Goal: Task Accomplishment & Management: Manage account settings

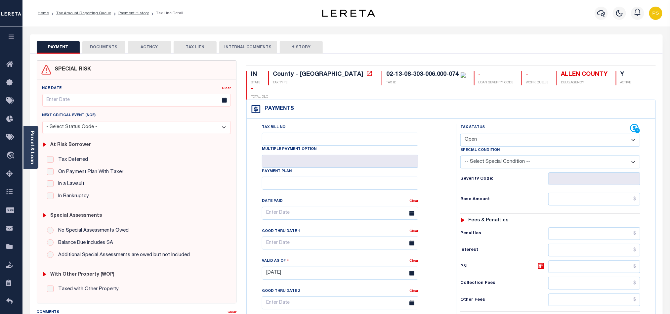
click at [506, 134] on select "- Select Status Code - Open Due/Unpaid Paid Incomplete No Tax Due Internal Refu…" at bounding box center [550, 140] width 180 height 13
select select "NTX"
click at [460, 134] on select "- Select Status Code - Open Due/Unpaid Paid Incomplete No Tax Due Internal Refu…" at bounding box center [550, 140] width 180 height 13
type input "08/28/2025"
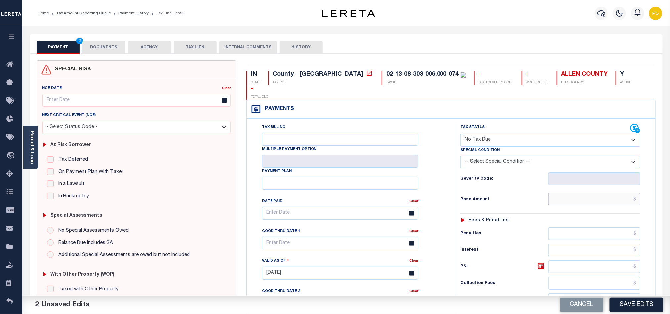
drag, startPoint x: 618, startPoint y: 191, endPoint x: 608, endPoint y: 193, distance: 9.5
click at [618, 193] on input "text" at bounding box center [594, 199] width 92 height 13
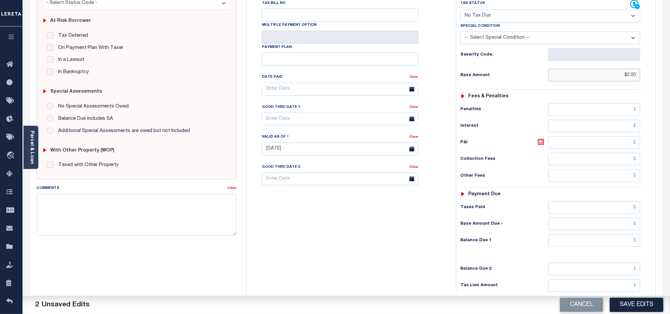
scroll to position [149, 0]
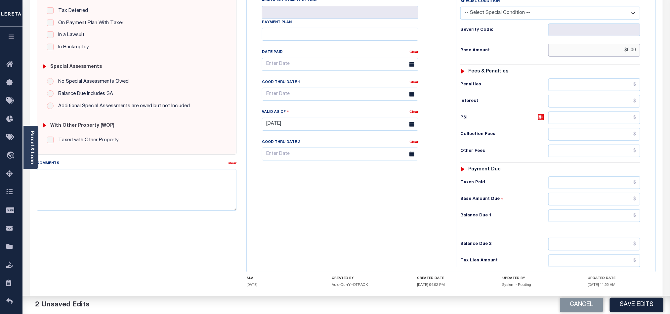
type input "$0.00"
drag, startPoint x: 570, startPoint y: 208, endPoint x: 552, endPoint y: 208, distance: 17.9
click at [570, 209] on input "text" at bounding box center [594, 215] width 92 height 13
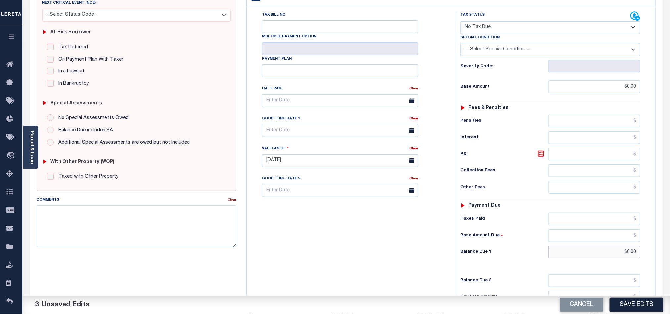
scroll to position [0, 0]
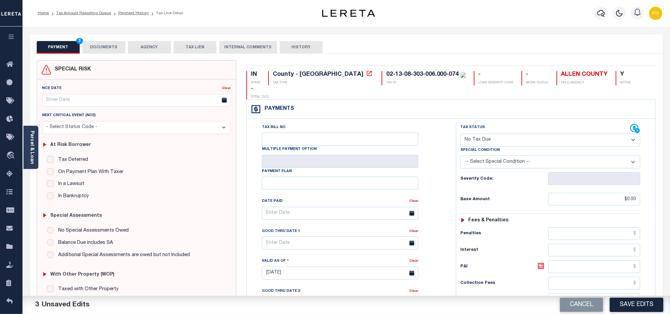
type input "$0.00"
click at [109, 47] on button "DOCUMENTS" at bounding box center [103, 47] width 43 height 13
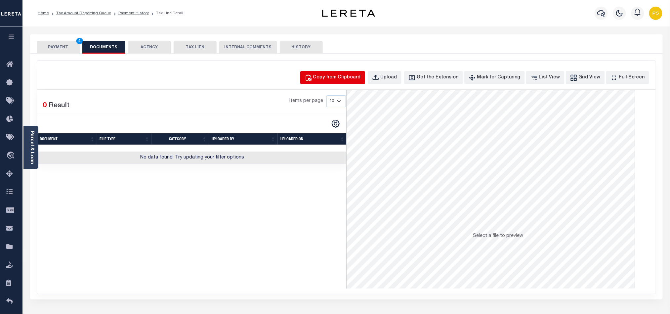
click at [349, 78] on div "Copy from Clipboard" at bounding box center [337, 77] width 48 height 7
select select "POP"
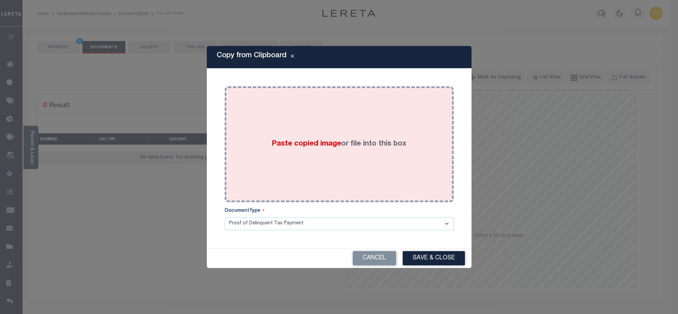
click at [325, 145] on span "Paste copied image" at bounding box center [306, 143] width 69 height 7
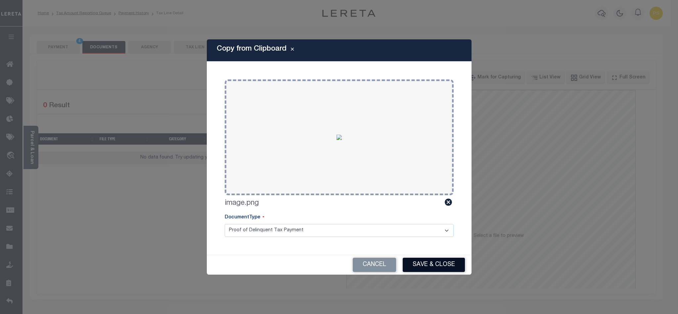
click at [448, 260] on button "Save & Close" at bounding box center [434, 265] width 62 height 14
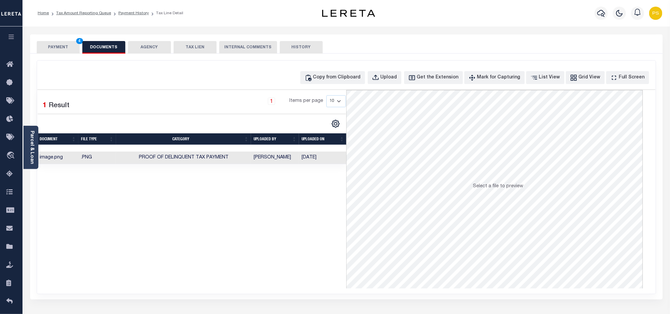
click at [59, 50] on button "PAYMENT 4" at bounding box center [58, 47] width 43 height 13
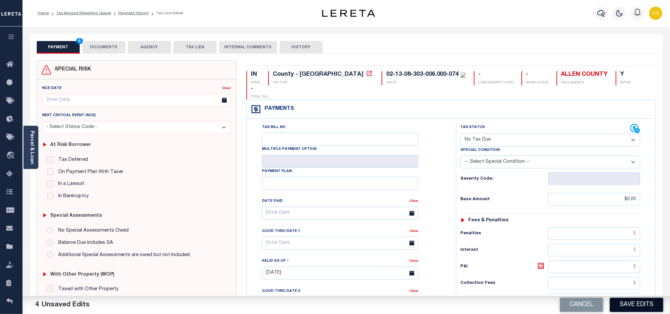
click at [640, 302] on button "Save Edits" at bounding box center [637, 305] width 54 height 14
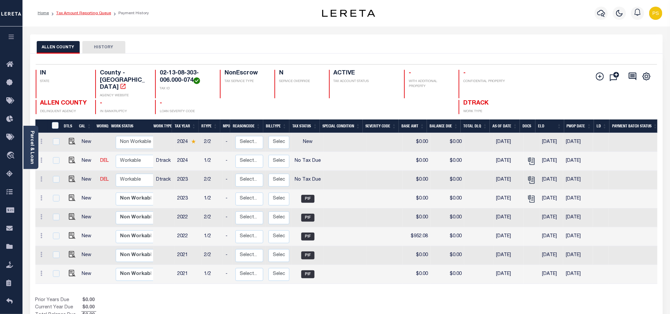
click at [94, 14] on link "Tax Amount Reporting Queue" at bounding box center [83, 13] width 55 height 4
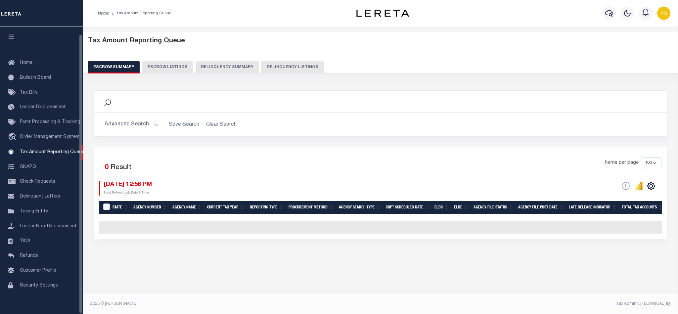
select select "100"
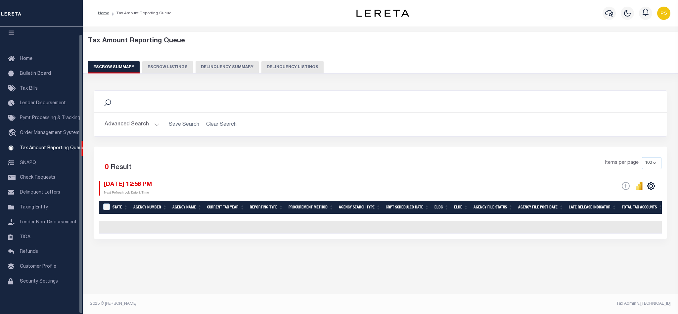
click at [299, 66] on button "Delinquency Listings" at bounding box center [292, 67] width 62 height 13
select select "100"
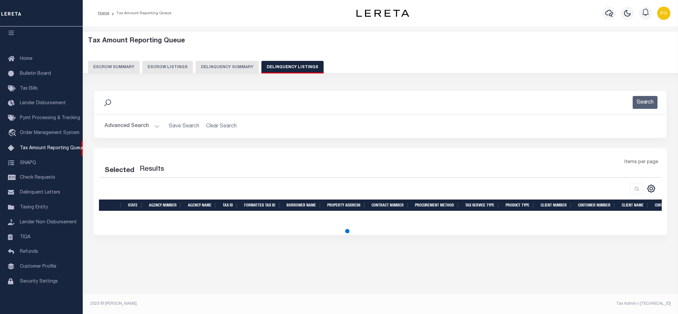
select select "100"
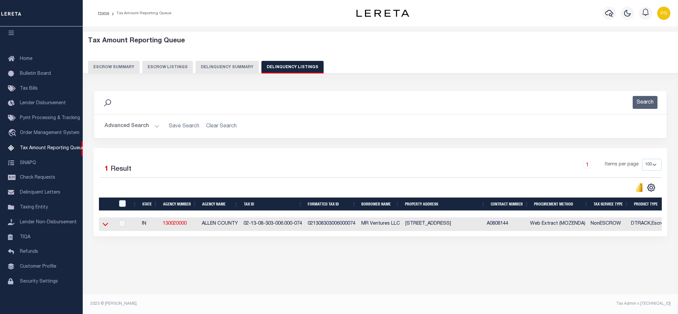
click at [106, 225] on icon at bounding box center [106, 224] width 6 height 7
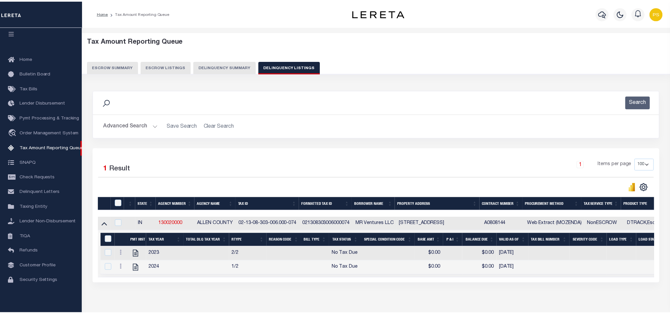
scroll to position [37, 0]
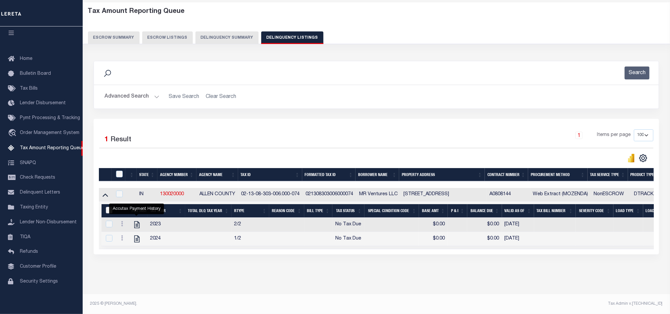
click at [106, 207] on input "&nbsp;" at bounding box center [109, 210] width 7 height 7
checkbox input "true"
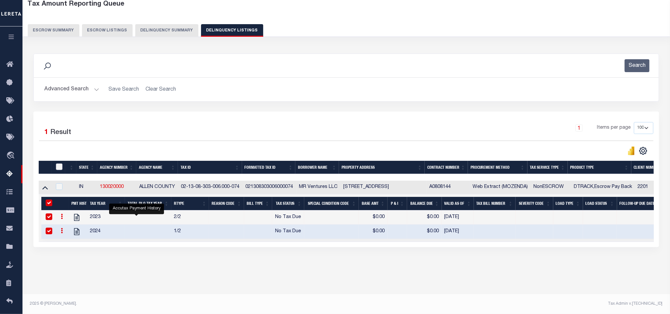
click at [60, 169] on input "checkbox" at bounding box center [59, 166] width 7 height 7
checkbox input "true"
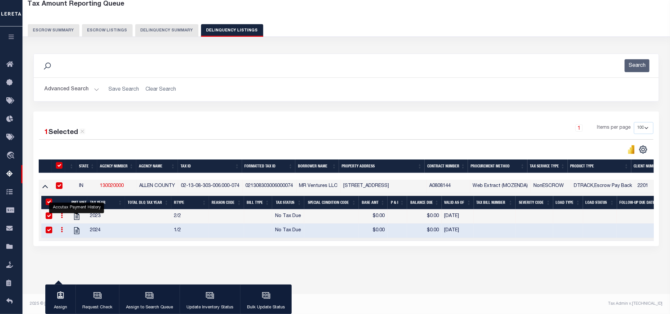
checkbox input "true"
click at [203, 294] on div "button" at bounding box center [210, 296] width 17 height 17
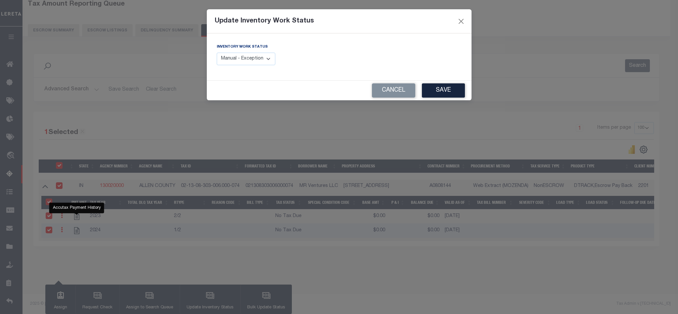
click at [262, 60] on select "Manual - Exception Pended - Awaiting Search Late Add Exception Completed" at bounding box center [246, 59] width 59 height 13
select select "4"
click at [217, 53] on select "Manual - Exception Pended - Awaiting Search Late Add Exception Completed" at bounding box center [246, 59] width 59 height 13
click at [432, 94] on button "Save" at bounding box center [443, 90] width 43 height 14
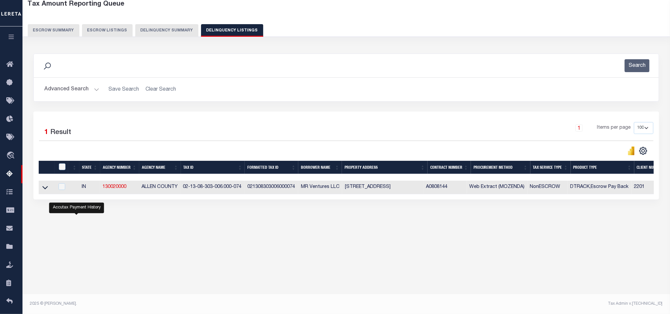
click at [79, 91] on button "Advanced Search" at bounding box center [71, 89] width 55 height 13
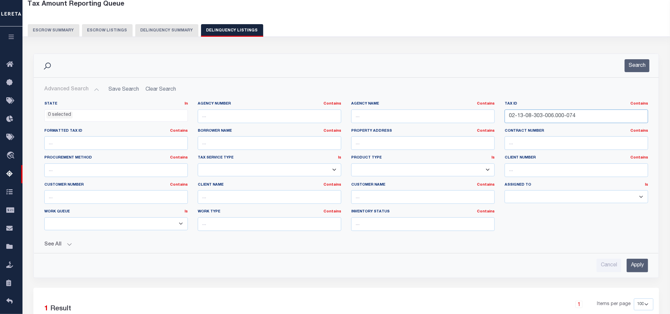
click at [545, 116] on input "02-13-08-303-006.000-074" at bounding box center [577, 116] width 144 height 14
paste input "5"
type input "02-13-08-303-005.000-074"
click at [641, 270] on input "Apply" at bounding box center [638, 266] width 22 height 14
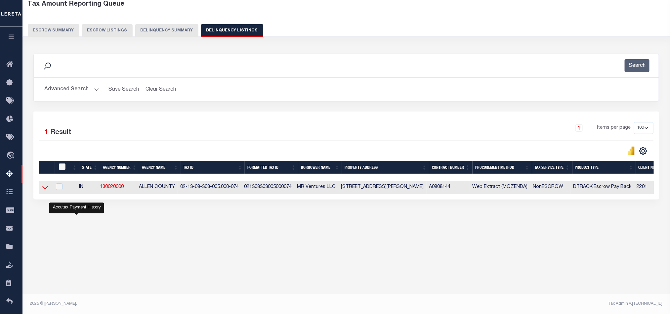
click at [45, 190] on icon at bounding box center [45, 187] width 6 height 3
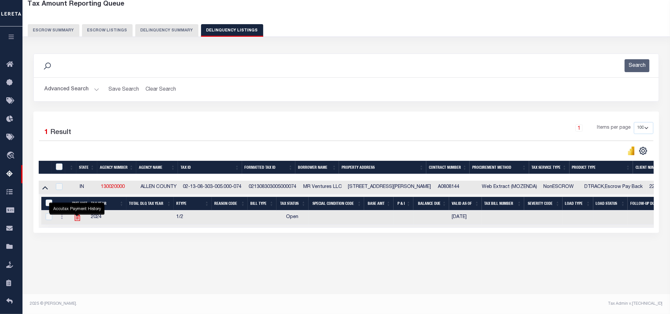
click at [76, 222] on icon "" at bounding box center [77, 217] width 9 height 9
checkbox input "true"
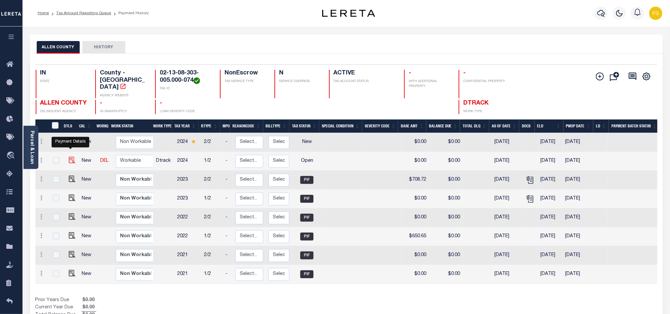
click at [69, 157] on img "" at bounding box center [72, 160] width 7 height 7
checkbox input "true"
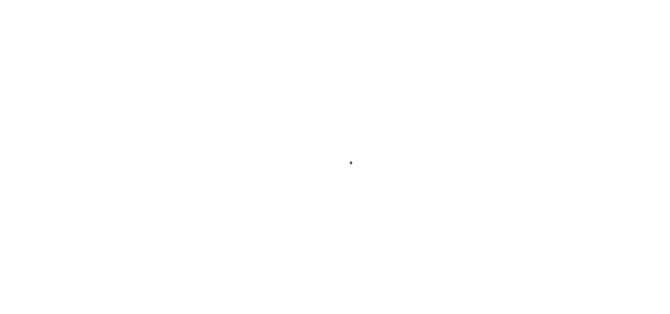
select select "OP2"
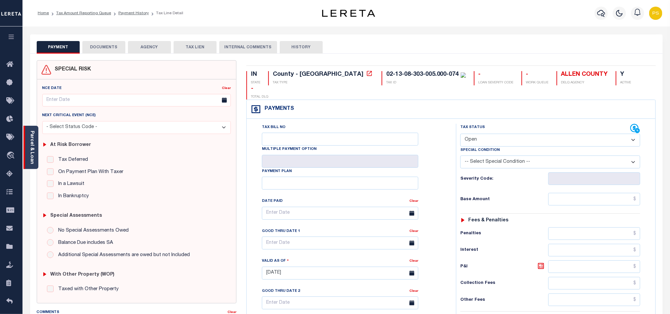
click at [30, 144] on link "Parcel & Loan" at bounding box center [31, 147] width 5 height 33
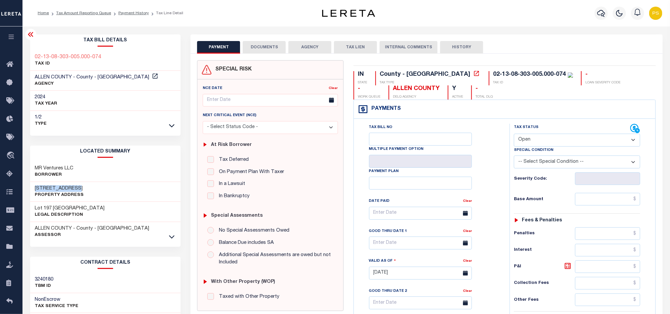
drag, startPoint x: 32, startPoint y: 187, endPoint x: 92, endPoint y: 189, distance: 60.6
click at [92, 189] on div "[STREET_ADDRESS] Property Address" at bounding box center [105, 192] width 151 height 20
copy h3 "[STREET_ADDRESS]"
click at [125, 14] on link "Payment History" at bounding box center [133, 13] width 30 height 4
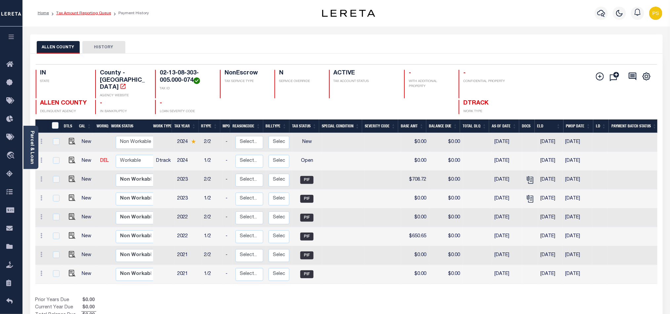
click at [86, 14] on link "Tax Amount Reporting Queue" at bounding box center [83, 13] width 55 height 4
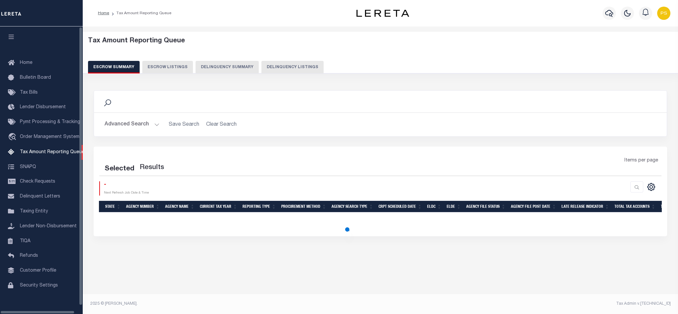
select select "100"
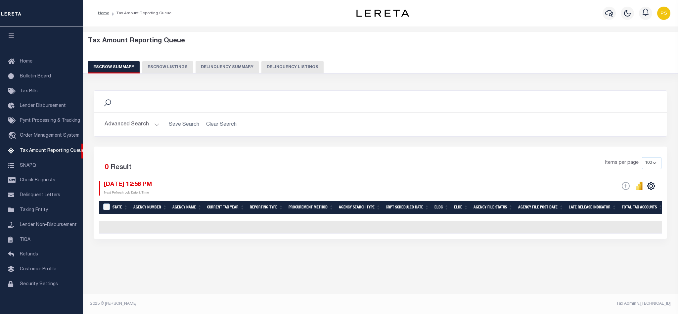
click at [297, 65] on button "Delinquency Listings" at bounding box center [292, 67] width 62 height 13
select select
select select "100"
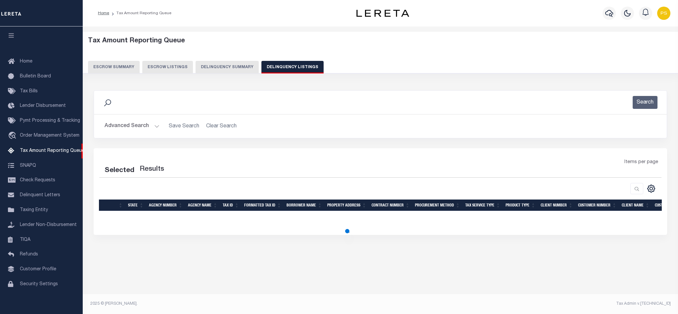
select select "100"
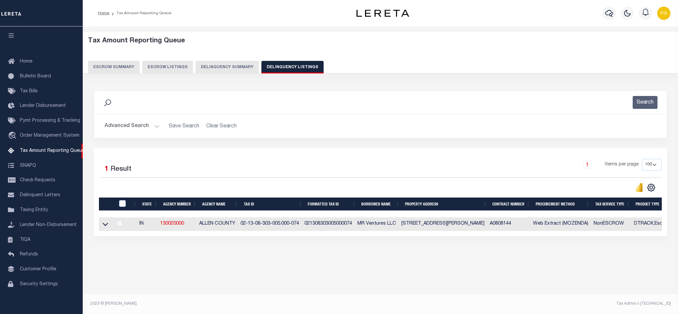
click at [121, 128] on button "Advanced Search" at bounding box center [132, 126] width 55 height 13
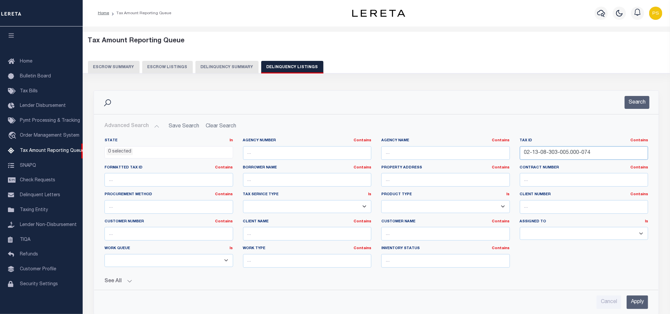
click at [555, 154] on input "02-13-08-303-005.000-074" at bounding box center [584, 153] width 129 height 14
paste input "7-256-008"
type input "02-13-07-256-008.000-074"
click at [639, 304] on input "Apply" at bounding box center [638, 302] width 22 height 14
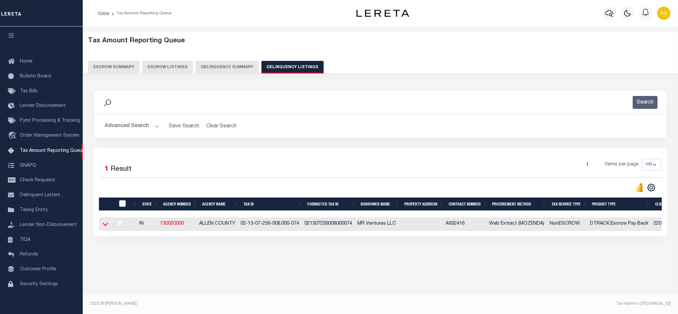
click at [104, 228] on icon at bounding box center [106, 224] width 6 height 7
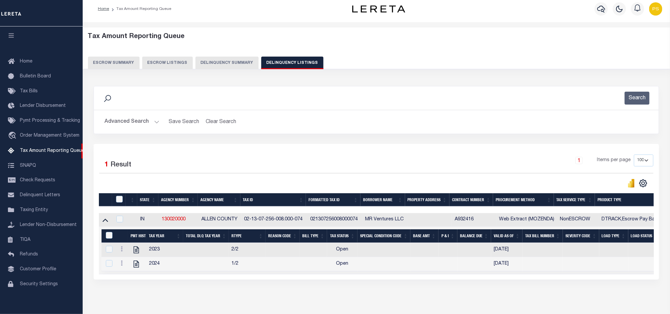
scroll to position [33, 0]
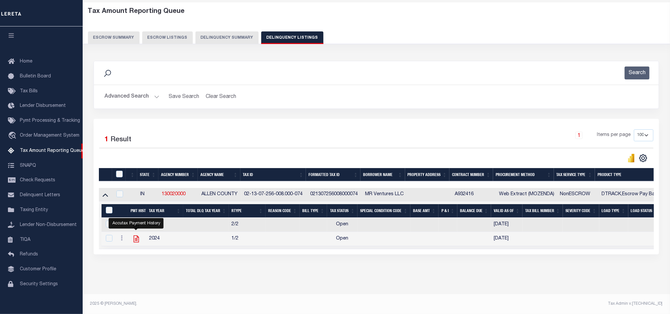
click at [134, 239] on icon "" at bounding box center [136, 239] width 9 height 9
checkbox input "true"
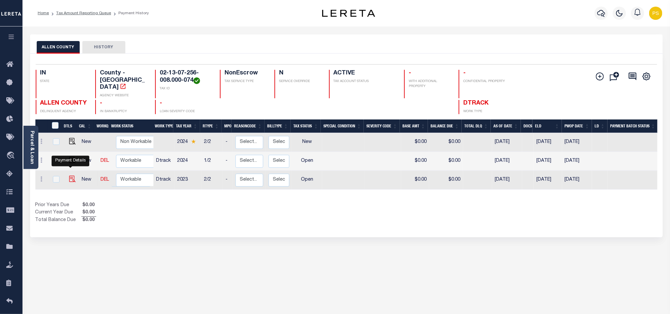
click at [69, 176] on img "" at bounding box center [72, 179] width 7 height 7
checkbox input "true"
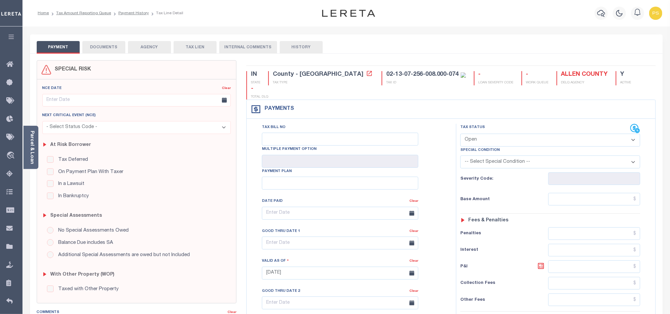
click at [70, 175] on div at bounding box center [335, 157] width 670 height 314
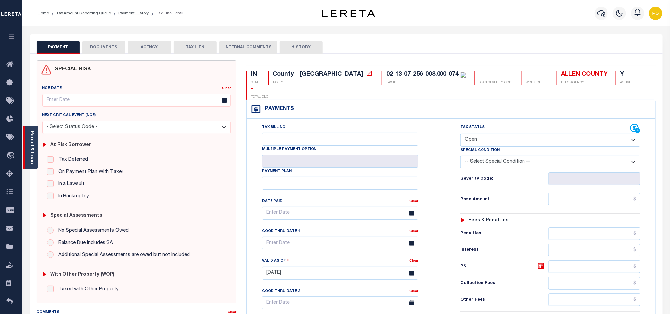
click at [32, 153] on link "Parcel & Loan" at bounding box center [31, 147] width 5 height 33
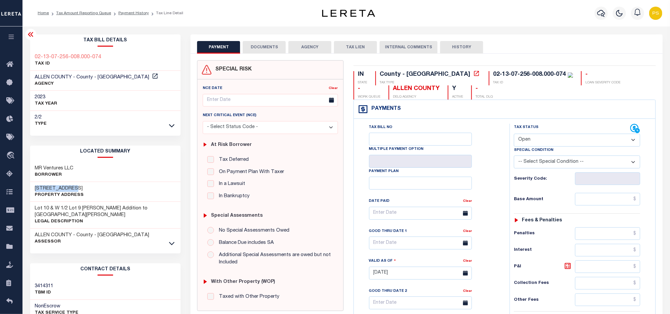
drag, startPoint x: 34, startPoint y: 188, endPoint x: 99, endPoint y: 188, distance: 64.8
click at [99, 188] on div "[STREET_ADDRESS] Property Address" at bounding box center [105, 192] width 151 height 20
copy h3 "[STREET_ADDRESS]"
click at [521, 142] on select "- Select Status Code - Open Due/Unpaid Paid Incomplete No Tax Due Internal Refu…" at bounding box center [577, 140] width 126 height 13
select select "NTX"
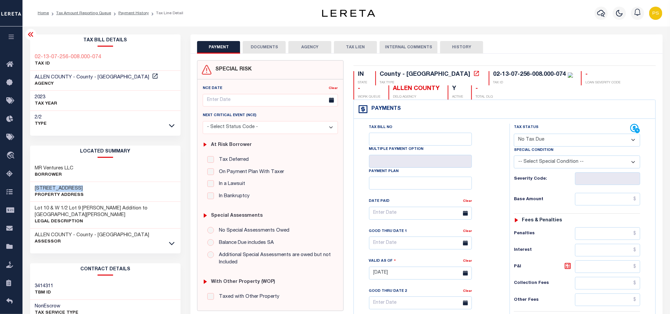
click at [514, 134] on select "- Select Status Code - Open Due/Unpaid Paid Incomplete No Tax Due Internal Refu…" at bounding box center [577, 140] width 126 height 13
type input "[DATE]"
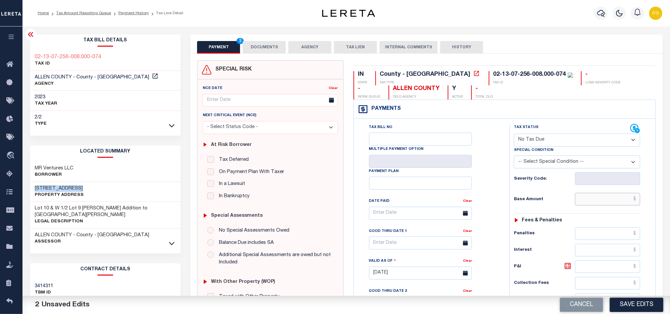
click at [626, 204] on input "text" at bounding box center [607, 199] width 65 height 13
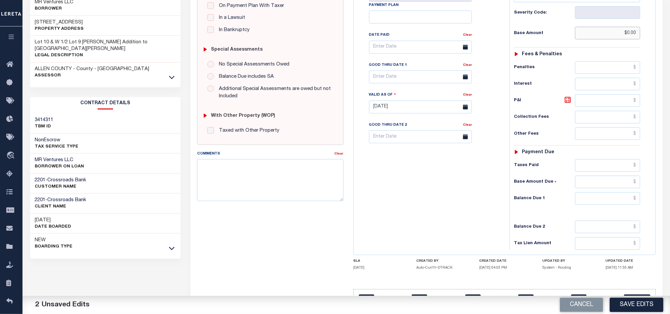
scroll to position [193, 0]
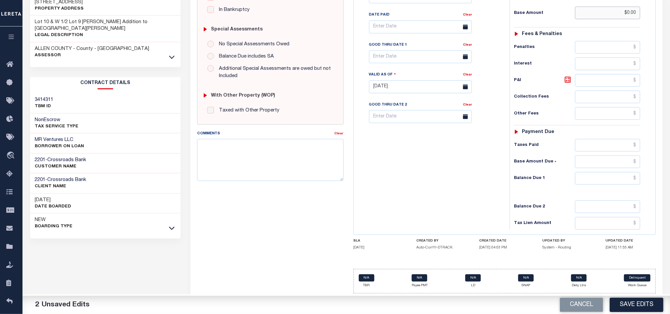
type input "$0.00"
drag, startPoint x: 613, startPoint y: 176, endPoint x: 590, endPoint y: 183, distance: 24.0
click at [613, 176] on input "text" at bounding box center [607, 178] width 65 height 13
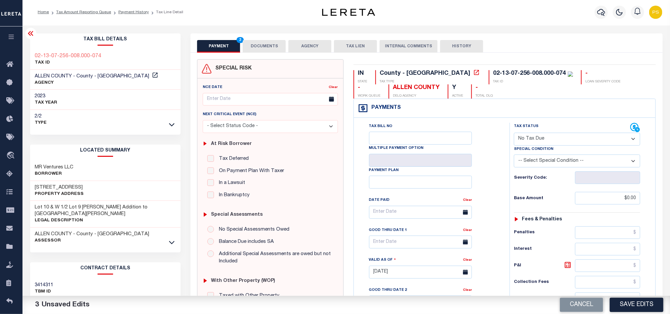
scroll to position [0, 0]
type input "$0.00"
click at [268, 49] on button "DOCUMENTS" at bounding box center [264, 47] width 43 height 13
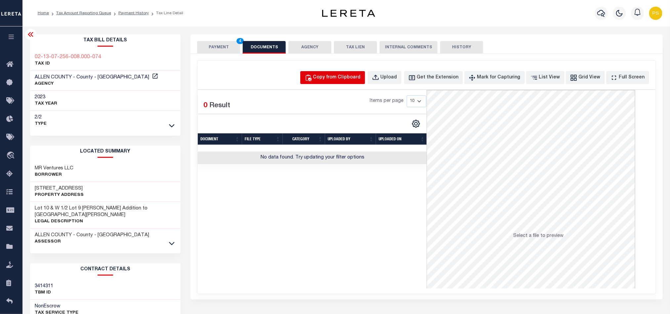
click at [356, 83] on button "Copy from Clipboard" at bounding box center [332, 77] width 65 height 13
select select "POP"
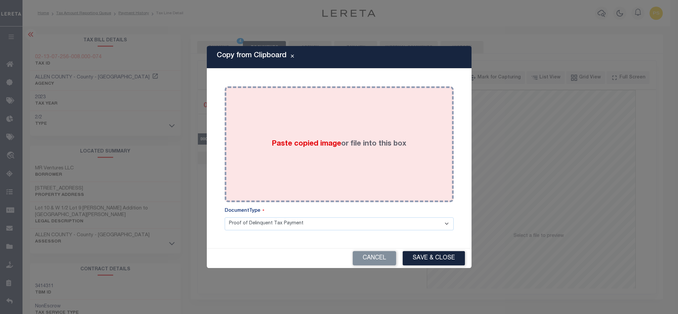
click at [361, 142] on label "Paste copied image or file into this box" at bounding box center [339, 144] width 135 height 11
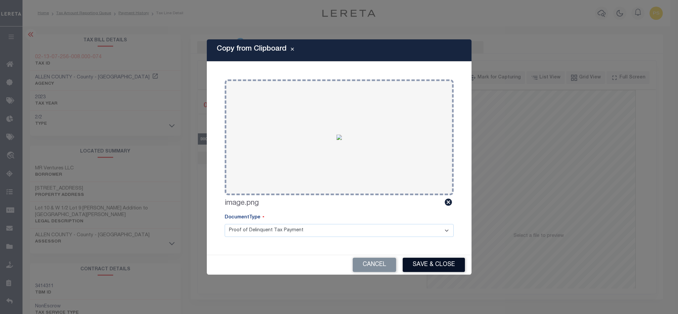
click at [453, 263] on button "Save & Close" at bounding box center [434, 265] width 62 height 14
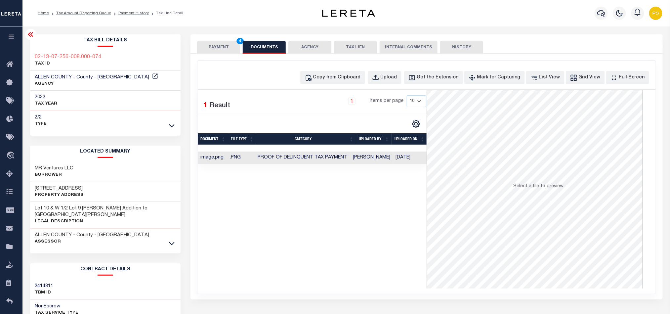
click at [217, 50] on button "PAYMENT 4" at bounding box center [218, 47] width 43 height 13
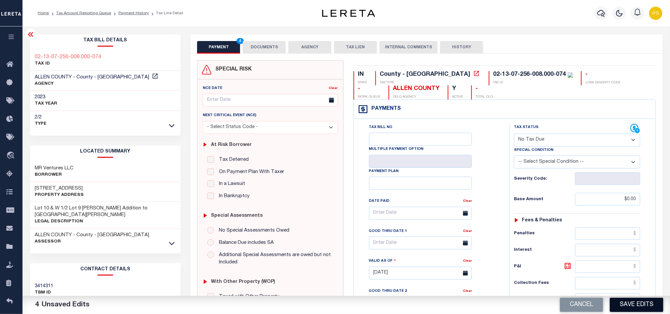
click at [642, 305] on button "Save Edits" at bounding box center [637, 305] width 54 height 14
checkbox input "false"
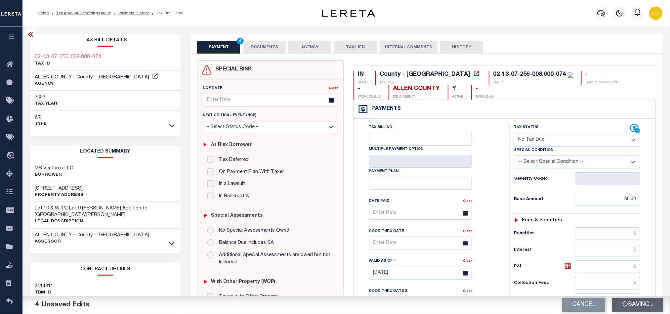
type input "$0"
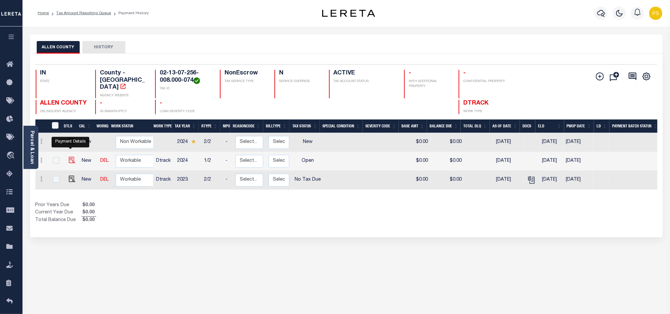
click at [71, 157] on img "" at bounding box center [72, 160] width 7 height 7
checkbox input "true"
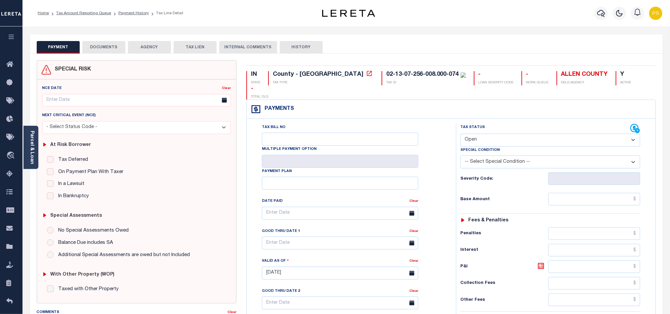
click at [503, 134] on select "- Select Status Code - Open Due/Unpaid Paid Incomplete No Tax Due Internal Refu…" at bounding box center [550, 140] width 180 height 13
select select "NTX"
click at [460, 134] on select "- Select Status Code - Open Due/Unpaid Paid Incomplete No Tax Due Internal Refu…" at bounding box center [550, 140] width 180 height 13
type input "[DATE]"
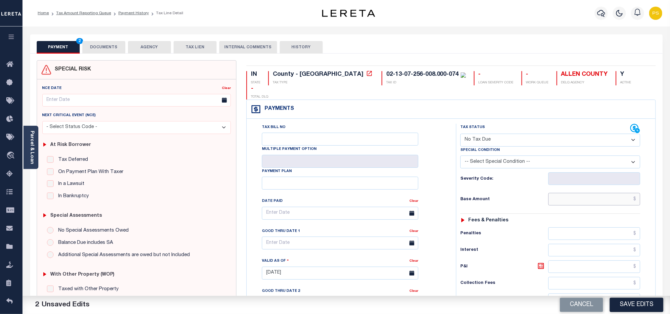
click at [614, 193] on input "text" at bounding box center [594, 199] width 92 height 13
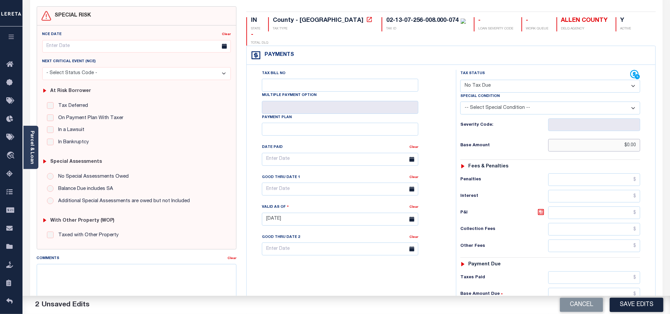
scroll to position [99, 0]
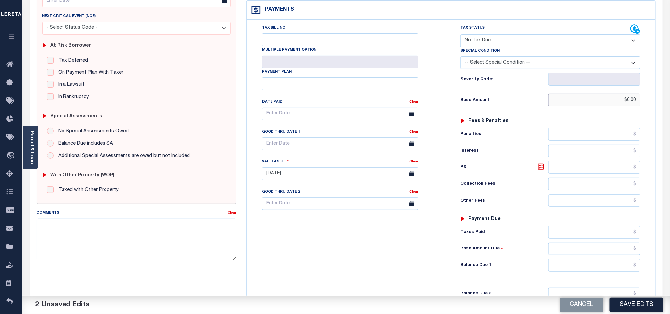
type input "$0.00"
drag, startPoint x: 593, startPoint y: 256, endPoint x: 561, endPoint y: 256, distance: 31.8
click at [593, 259] on input "text" at bounding box center [594, 265] width 92 height 13
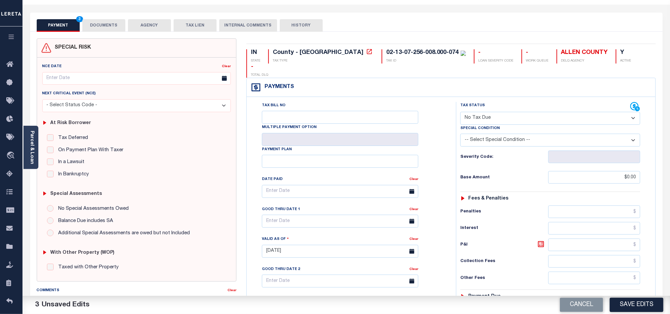
scroll to position [0, 0]
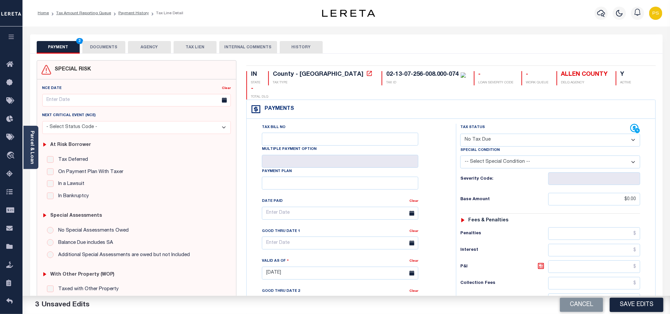
type input "$0.00"
click at [104, 47] on button "DOCUMENTS" at bounding box center [103, 47] width 43 height 13
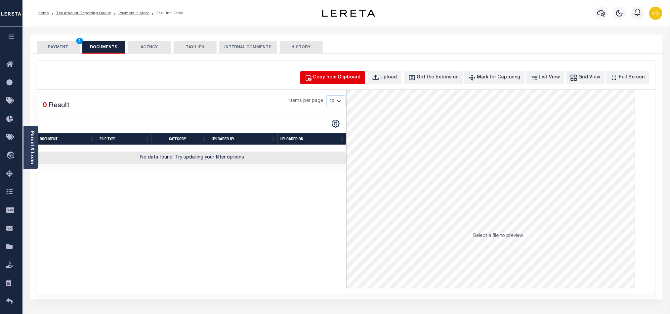
click at [344, 78] on div "Copy from Clipboard" at bounding box center [337, 77] width 48 height 7
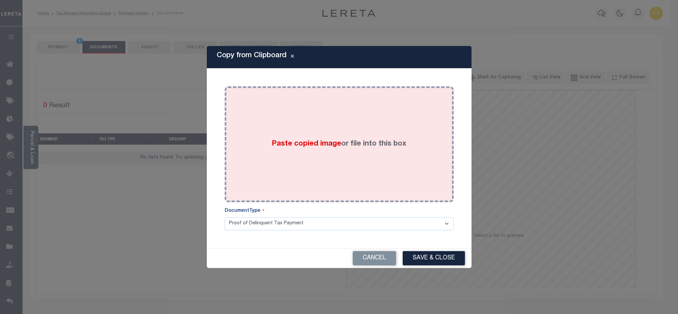
click at [318, 160] on div "Paste copied image or file into this box" at bounding box center [339, 144] width 219 height 106
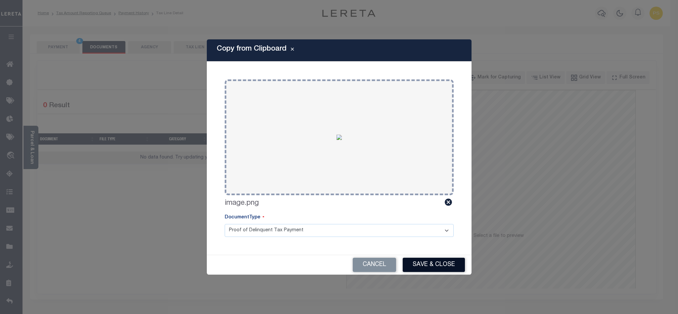
click at [448, 263] on button "Save & Close" at bounding box center [434, 265] width 62 height 14
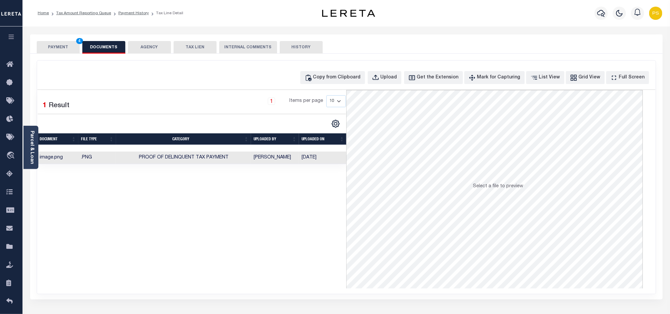
click at [64, 50] on button "PAYMENT 4" at bounding box center [58, 47] width 43 height 13
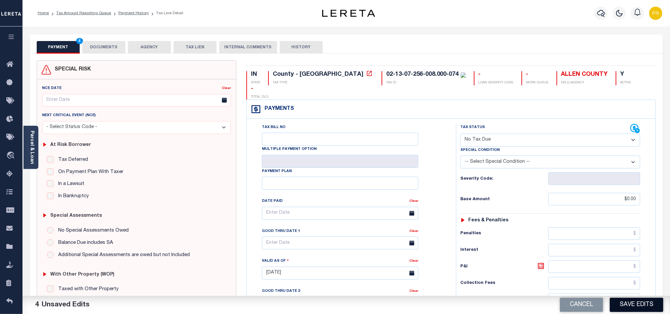
click at [633, 303] on button "Save Edits" at bounding box center [637, 305] width 54 height 14
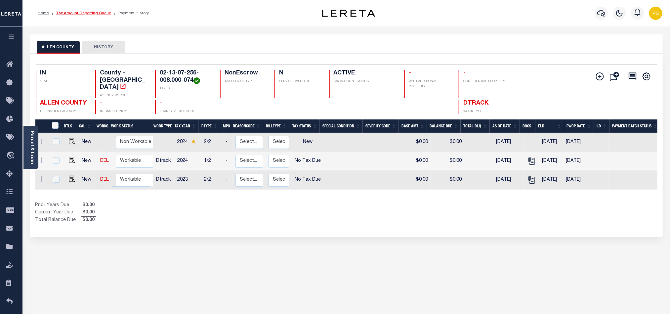
click at [95, 11] on link "Tax Amount Reporting Queue" at bounding box center [83, 13] width 55 height 4
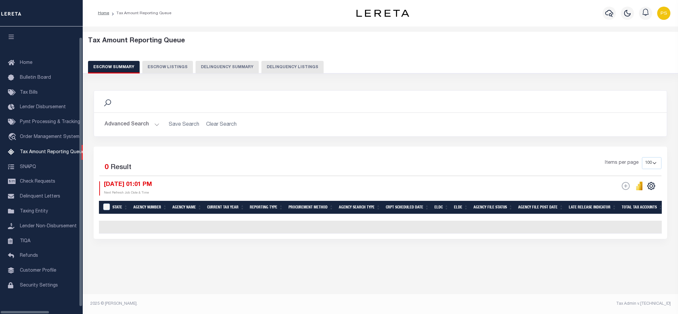
select select "100"
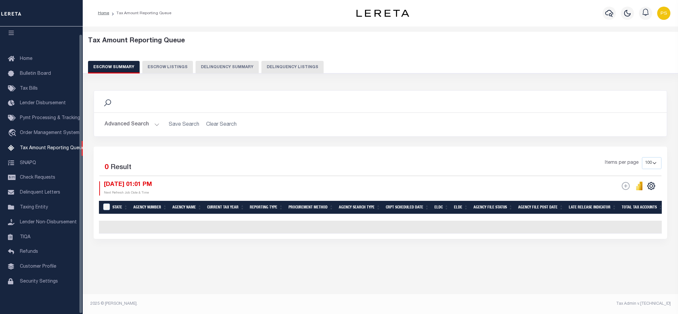
click at [279, 68] on button "Delinquency Listings" at bounding box center [292, 67] width 62 height 13
select select "100"
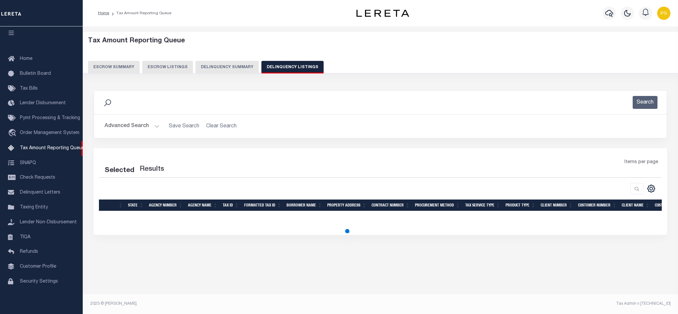
select select "100"
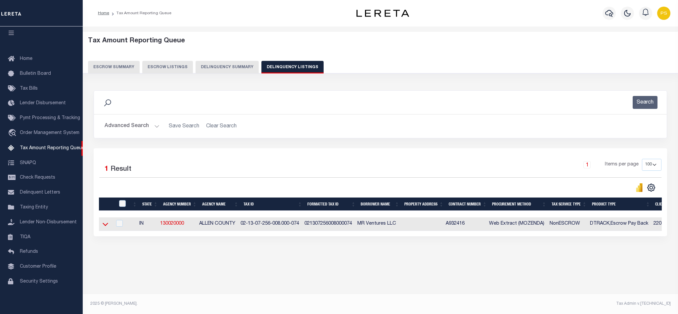
click at [104, 226] on icon at bounding box center [106, 224] width 6 height 3
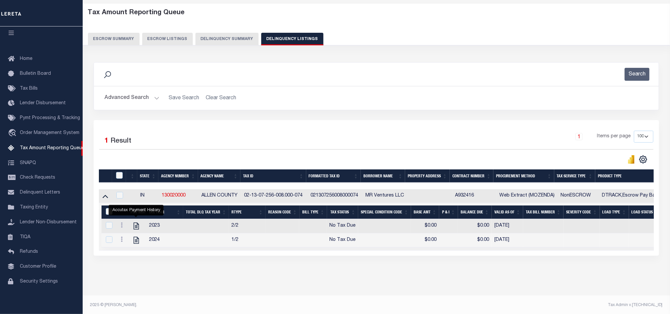
scroll to position [0, 0]
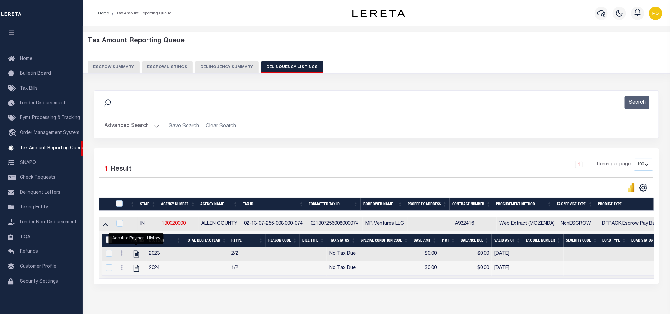
click at [106, 242] on input "&nbsp;" at bounding box center [109, 239] width 7 height 7
checkbox input "true"
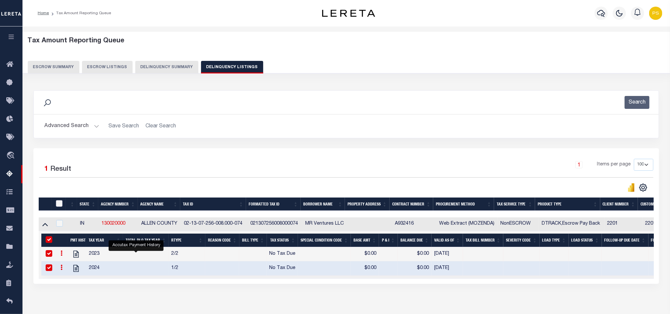
click at [61, 207] on input "checkbox" at bounding box center [59, 203] width 7 height 7
checkbox input "true"
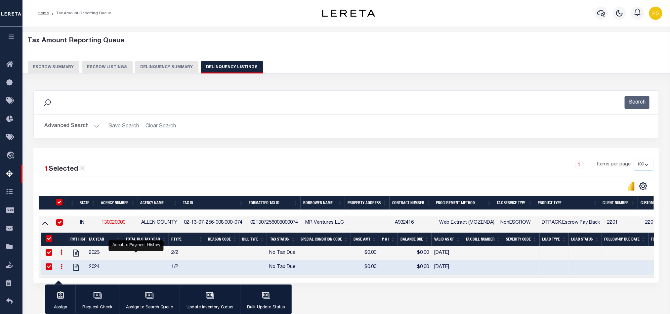
checkbox input "true"
click at [214, 301] on div "button" at bounding box center [210, 296] width 17 height 17
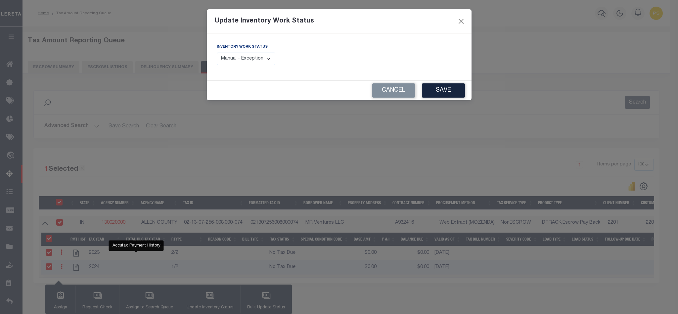
click at [252, 60] on select "Manual - Exception Pended - Awaiting Search Late Add Exception Completed" at bounding box center [246, 59] width 59 height 13
select select "4"
click at [217, 53] on select "Manual - Exception Pended - Awaiting Search Late Add Exception Completed" at bounding box center [246, 59] width 59 height 13
click at [442, 87] on button "Save" at bounding box center [443, 90] width 43 height 14
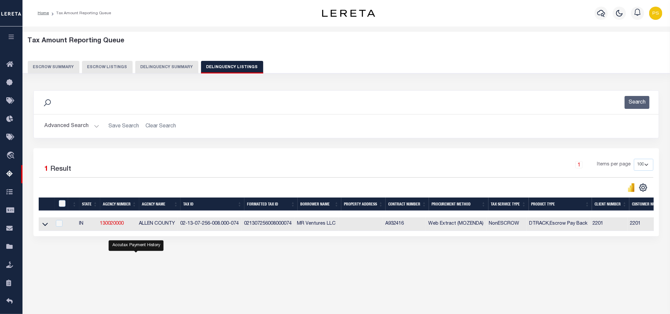
click at [83, 127] on button "Advanced Search" at bounding box center [71, 126] width 55 height 13
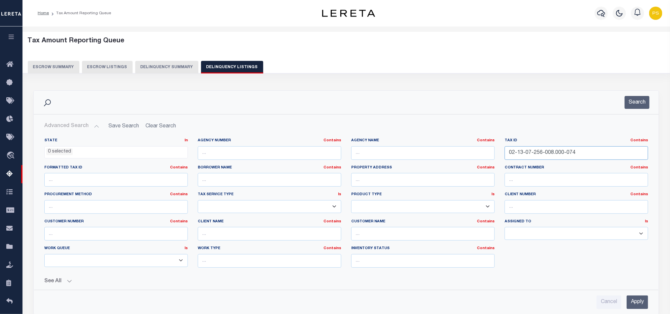
click at [536, 151] on input "02-13-07-256-008.000-074" at bounding box center [577, 153] width 144 height 14
paste input "132-010"
type input "02-13-07-132-010.000-074"
click at [641, 304] on input "Apply" at bounding box center [638, 302] width 22 height 14
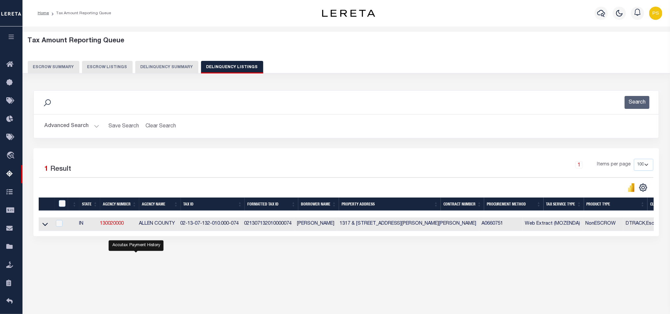
drag, startPoint x: 46, startPoint y: 228, endPoint x: 152, endPoint y: 215, distance: 107.3
click at [46, 226] on icon at bounding box center [45, 224] width 6 height 3
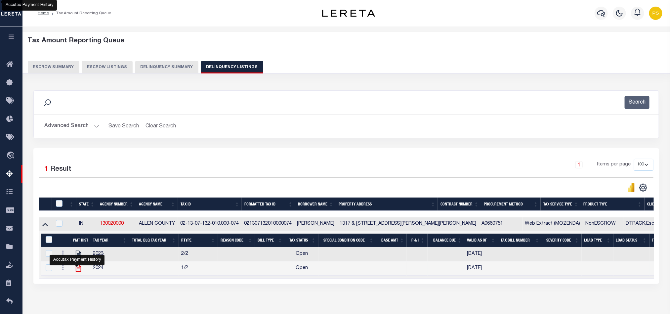
click at [76, 270] on icon "" at bounding box center [78, 268] width 9 height 9
checkbox input "false"
checkbox input "true"
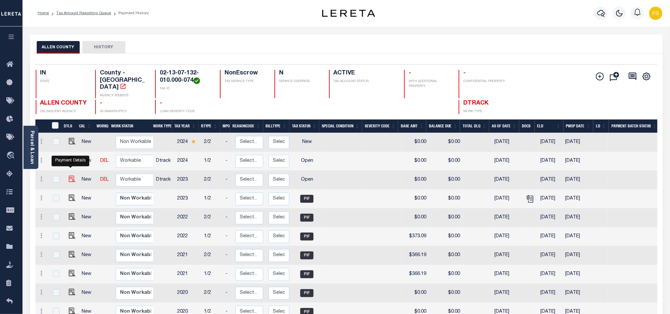
click at [70, 176] on img "" at bounding box center [72, 179] width 7 height 7
checkbox input "true"
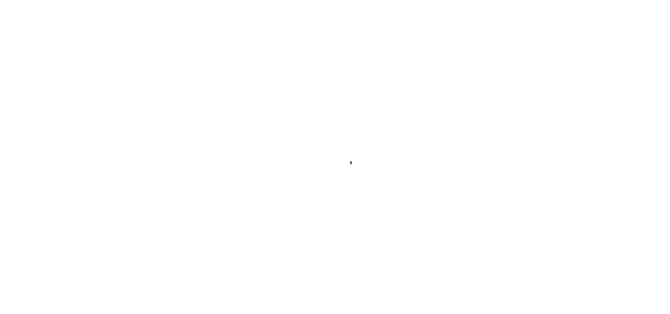
select select "OP2"
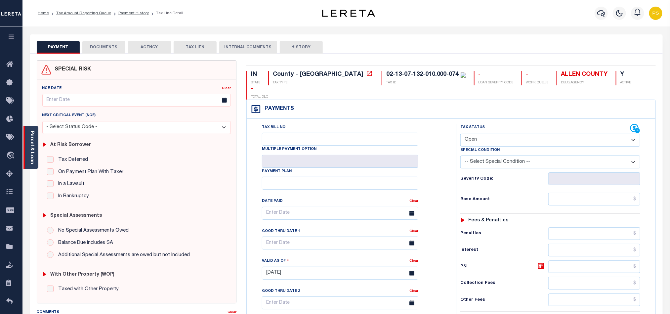
click at [29, 158] on link "Parcel & Loan" at bounding box center [31, 147] width 5 height 33
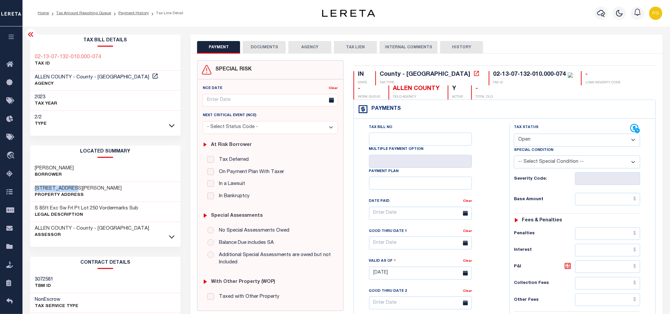
drag, startPoint x: 33, startPoint y: 190, endPoint x: 77, endPoint y: 190, distance: 44.3
click at [77, 190] on div "[STREET_ADDRESS][PERSON_NAME] Property Address" at bounding box center [105, 192] width 151 height 20
drag, startPoint x: 33, startPoint y: 164, endPoint x: 87, endPoint y: 169, distance: 54.1
click at [87, 169] on div "[PERSON_NAME]" at bounding box center [105, 172] width 151 height 20
click at [100, 12] on link "Tax Amount Reporting Queue" at bounding box center [83, 13] width 55 height 4
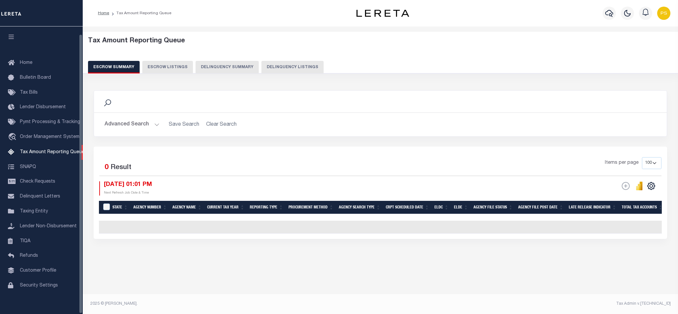
select select "100"
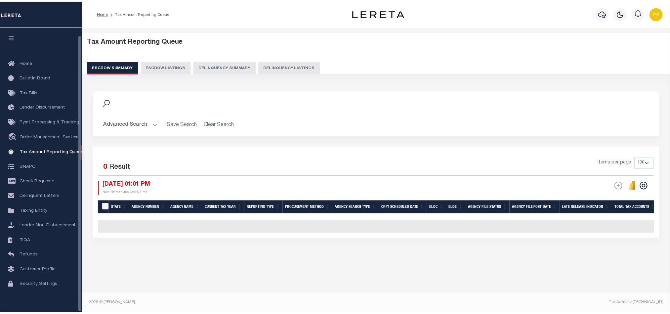
scroll to position [8, 0]
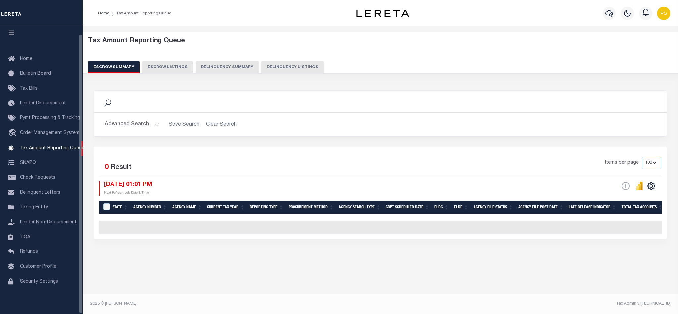
click at [280, 67] on button "Delinquency Listings" at bounding box center [292, 67] width 62 height 13
select select "100"
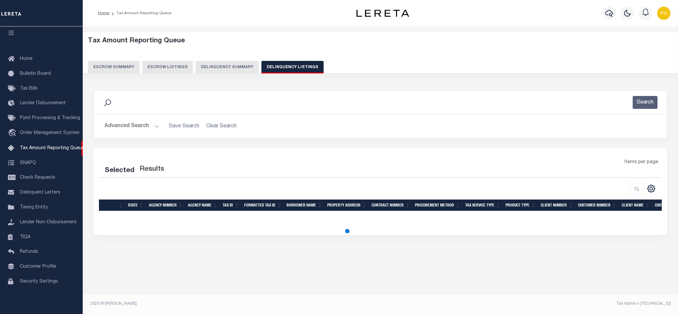
select select "100"
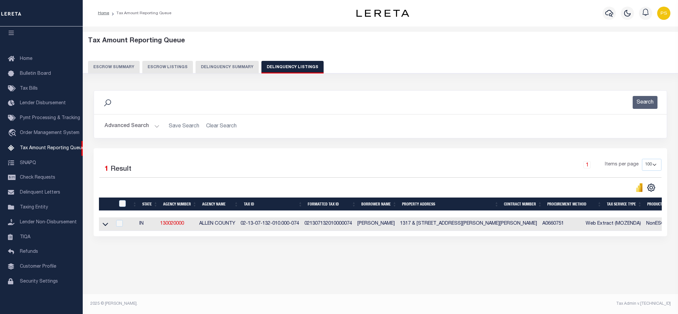
click at [127, 125] on button "Advanced Search" at bounding box center [132, 126] width 55 height 13
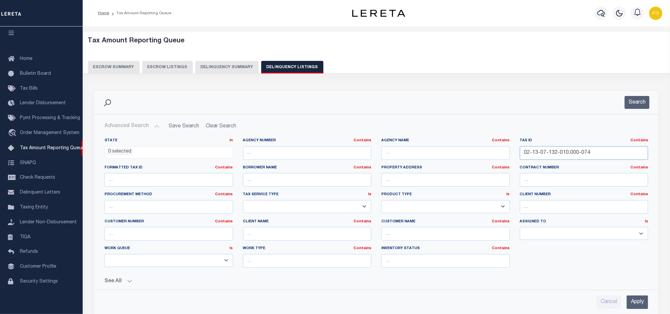
click at [543, 155] on input "02-13-07-132-010.000-074" at bounding box center [584, 153] width 129 height 14
paste input "6-378-009"
type input "02-13-06-378-009.000-074"
click at [642, 303] on input "Apply" at bounding box center [638, 302] width 22 height 14
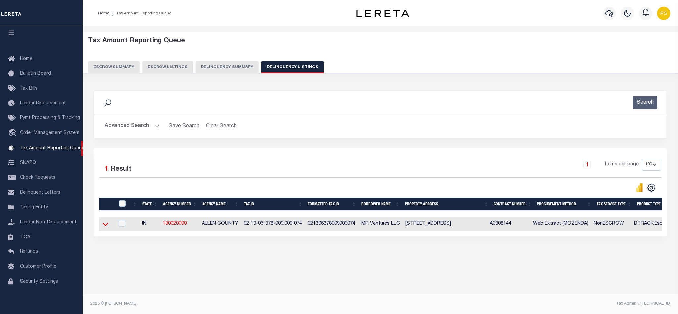
click at [106, 228] on icon at bounding box center [106, 224] width 6 height 7
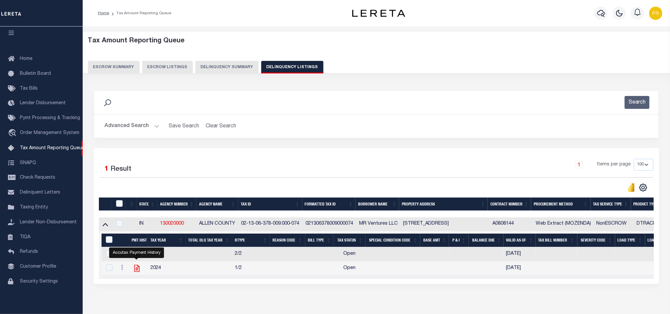
click at [135, 273] on icon "" at bounding box center [137, 268] width 9 height 9
checkbox input "true"
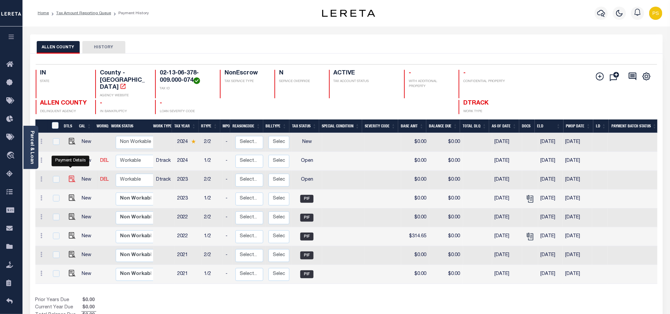
click at [71, 176] on img "" at bounding box center [72, 179] width 7 height 7
checkbox input "true"
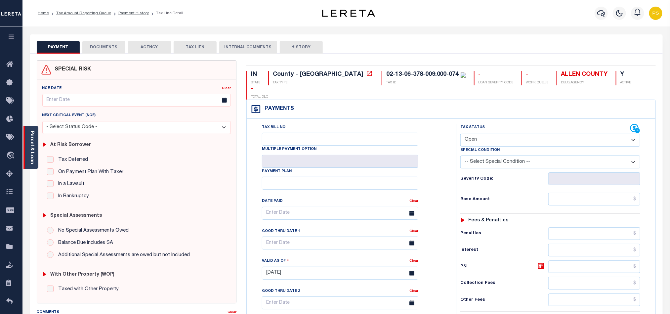
click at [33, 142] on link "Parcel & Loan" at bounding box center [31, 147] width 5 height 33
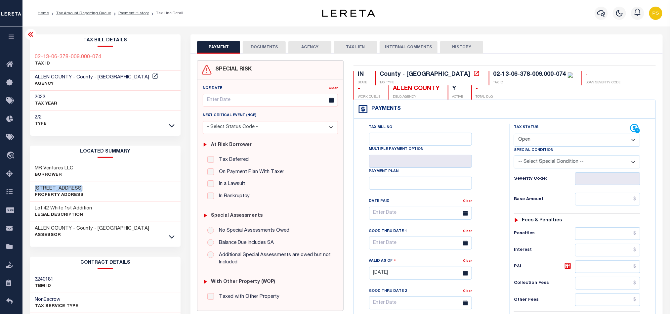
drag, startPoint x: 32, startPoint y: 189, endPoint x: 92, endPoint y: 192, distance: 59.6
click at [92, 192] on div "[STREET_ADDRESS] Property Address" at bounding box center [105, 192] width 151 height 20
copy h3 "[STREET_ADDRESS]"
drag, startPoint x: 35, startPoint y: 165, endPoint x: 87, endPoint y: 163, distance: 52.0
click at [87, 163] on div "MR Ventures LLC Borrower" at bounding box center [105, 172] width 151 height 20
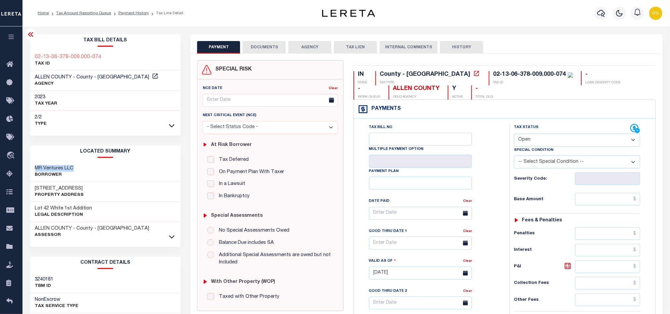
copy h3 "MR Ventures LLC"
click at [545, 140] on select "- Select Status Code - Open Due/Unpaid Paid Incomplete No Tax Due Internal Refu…" at bounding box center [577, 140] width 126 height 13
select select "NTX"
click at [514, 134] on select "- Select Status Code - Open Due/Unpaid Paid Incomplete No Tax Due Internal Refu…" at bounding box center [577, 140] width 126 height 13
type input "[DATE]"
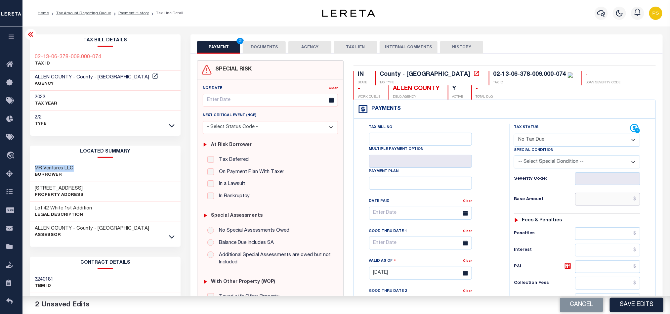
drag, startPoint x: 621, startPoint y: 200, endPoint x: 617, endPoint y: 201, distance: 4.1
click at [621, 200] on input "text" at bounding box center [607, 199] width 65 height 13
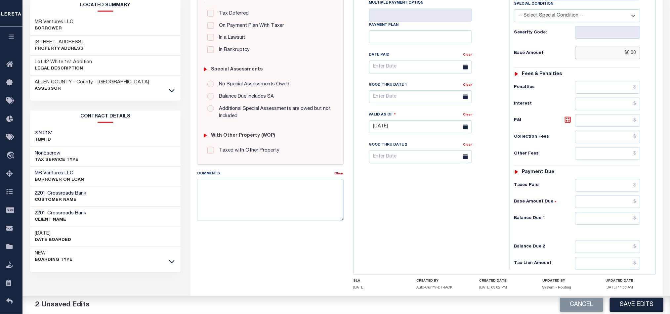
scroll to position [149, 0]
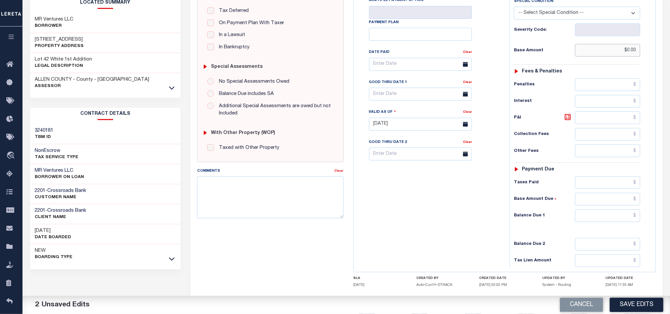
type input "$0.00"
drag, startPoint x: 601, startPoint y: 218, endPoint x: 580, endPoint y: 218, distance: 20.9
click at [601, 218] on input "text" at bounding box center [607, 215] width 65 height 13
type input "$0.00"
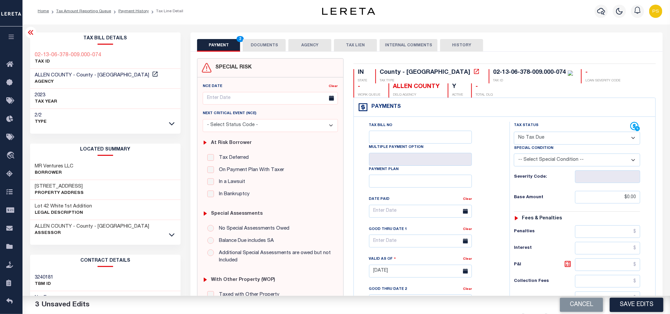
scroll to position [0, 0]
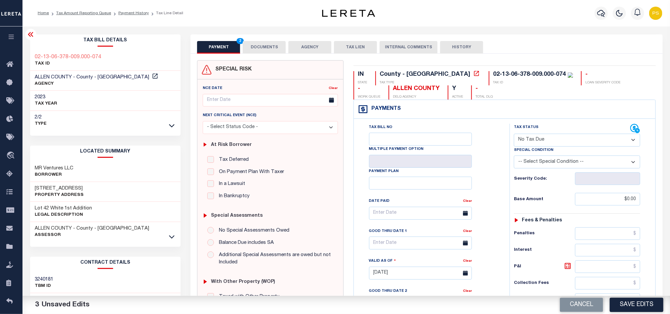
click at [264, 49] on button "DOCUMENTS" at bounding box center [264, 47] width 43 height 13
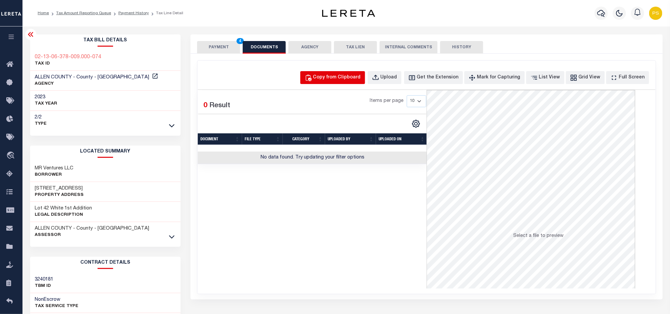
click at [336, 77] on div "Copy from Clipboard" at bounding box center [337, 77] width 48 height 7
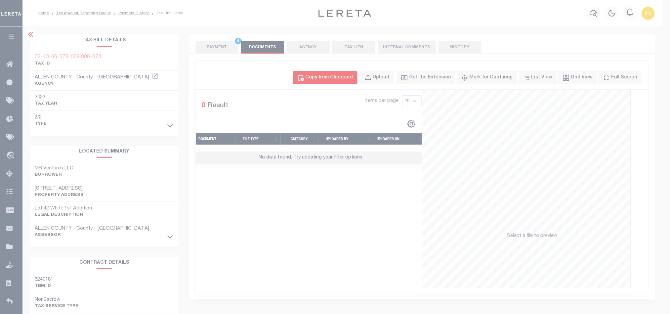
select select "POP"
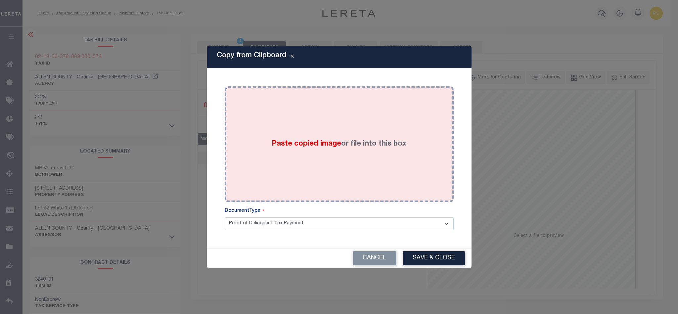
click at [347, 143] on label "Paste copied image or file into this box" at bounding box center [339, 144] width 135 height 11
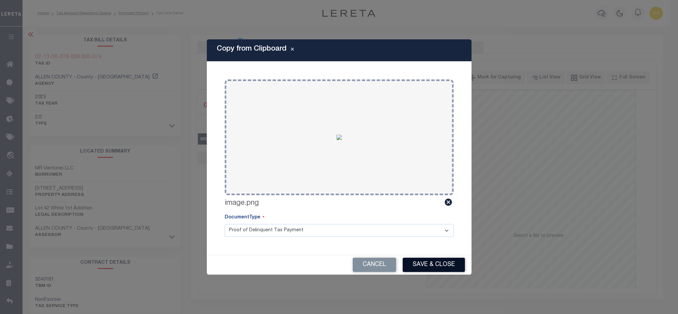
click at [431, 260] on button "Save & Close" at bounding box center [434, 265] width 62 height 14
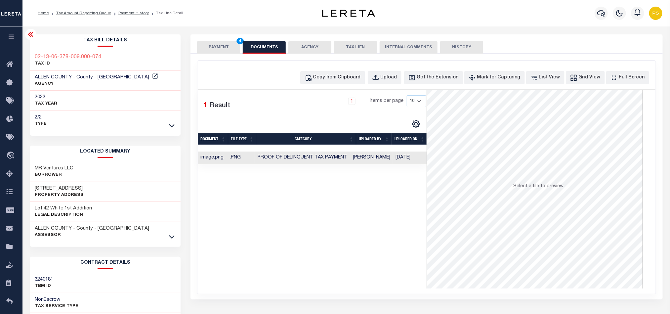
click at [212, 49] on button "PAYMENT 4" at bounding box center [218, 47] width 43 height 13
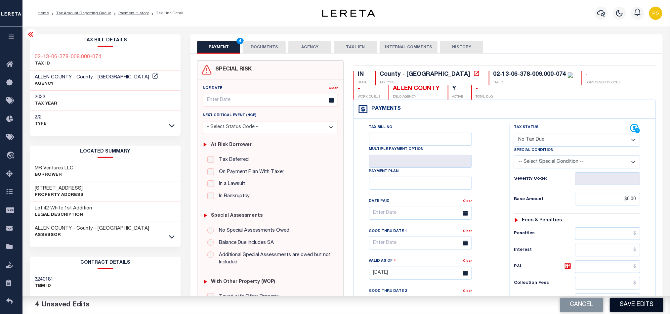
click at [643, 304] on button "Save Edits" at bounding box center [637, 305] width 54 height 14
checkbox input "false"
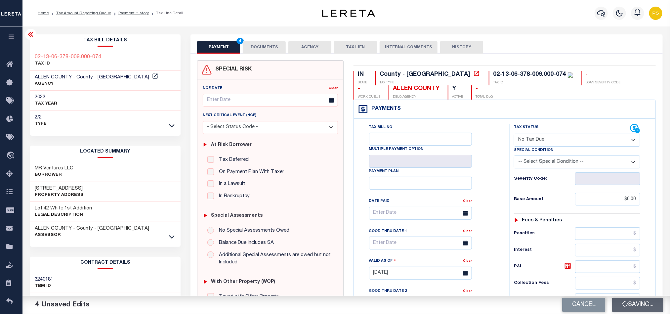
type input "$0"
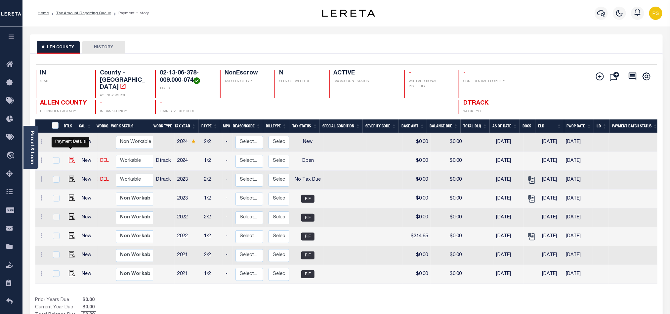
click at [69, 157] on img "" at bounding box center [72, 160] width 7 height 7
checkbox input "true"
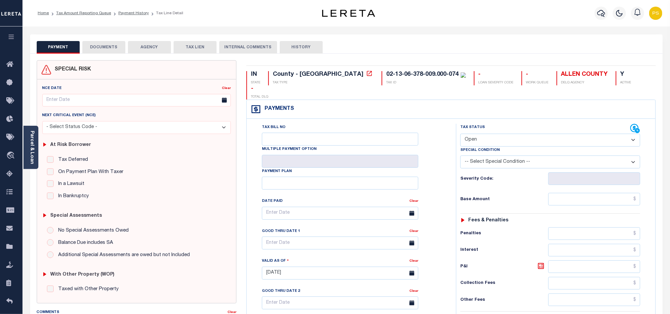
click at [493, 134] on select "- Select Status Code - Open Due/Unpaid Paid Incomplete No Tax Due Internal Refu…" at bounding box center [550, 140] width 180 height 13
select select "NTX"
click at [460, 134] on select "- Select Status Code - Open Due/Unpaid Paid Incomplete No Tax Due Internal Refu…" at bounding box center [550, 140] width 180 height 13
type input "08/28/2025"
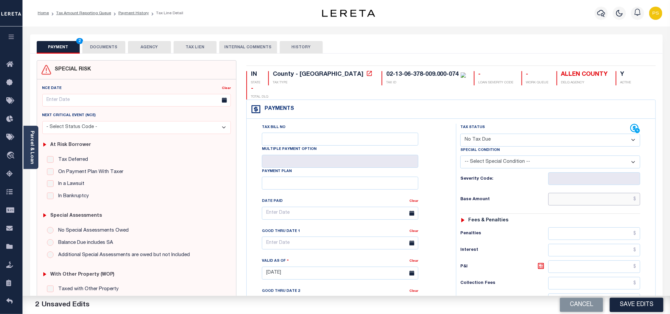
click at [627, 193] on input "text" at bounding box center [594, 199] width 92 height 13
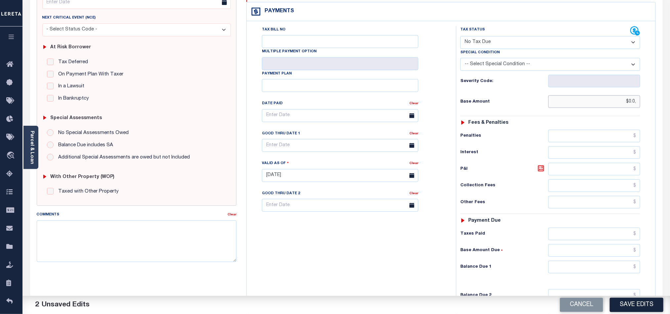
scroll to position [99, 0]
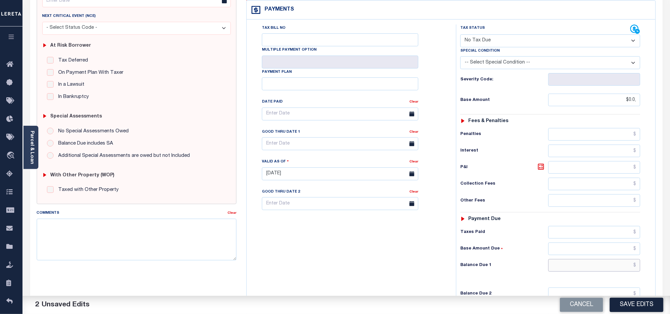
type input "$0.00"
drag, startPoint x: 584, startPoint y: 256, endPoint x: 0, endPoint y: 187, distance: 588.0
click at [584, 259] on input "text" at bounding box center [594, 265] width 92 height 13
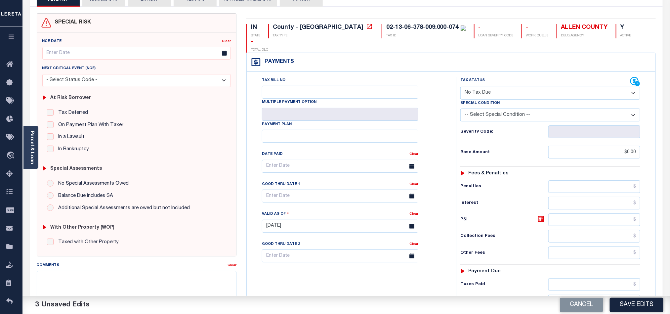
scroll to position [0, 0]
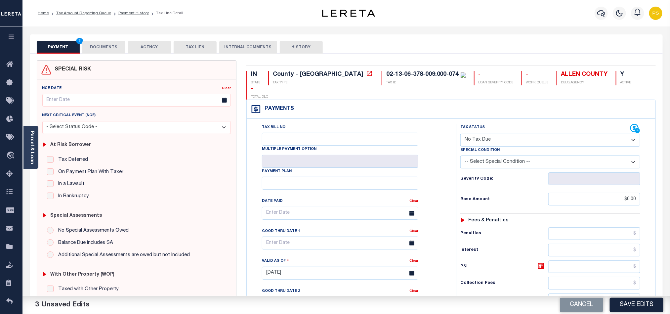
type input "$0.00"
click at [101, 45] on button "DOCUMENTS" at bounding box center [103, 47] width 43 height 13
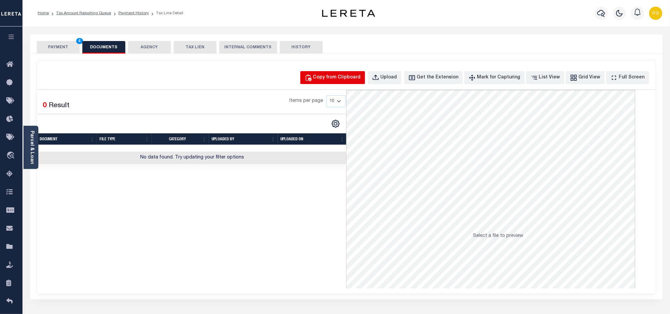
click at [361, 77] on div "Copy from Clipboard" at bounding box center [337, 77] width 48 height 7
select select "POP"
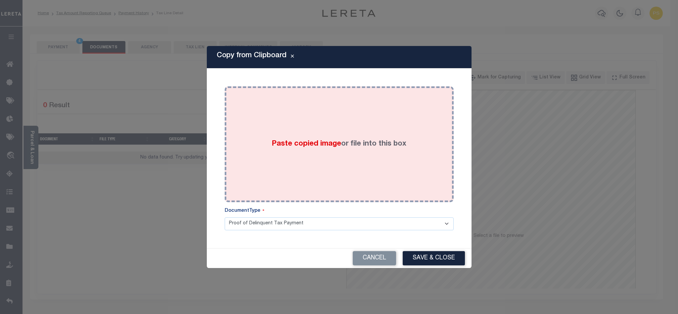
click at [304, 132] on div "Paste copied image or file into this box" at bounding box center [339, 144] width 219 height 106
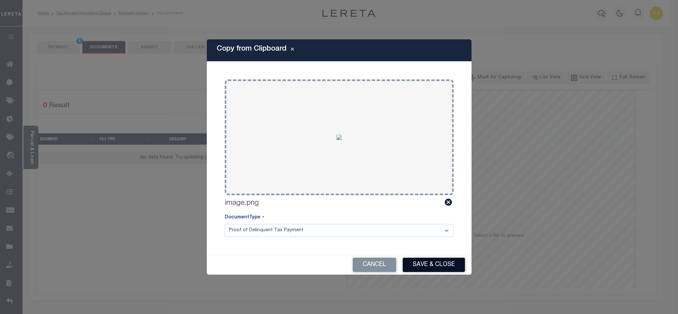
click at [430, 263] on button "Save & Close" at bounding box center [434, 265] width 62 height 14
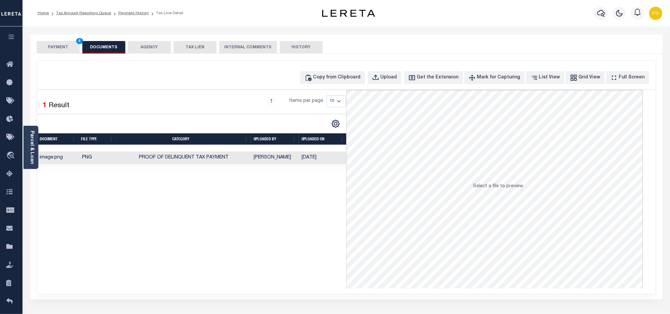
click at [63, 47] on button "PAYMENT 4" at bounding box center [58, 47] width 43 height 13
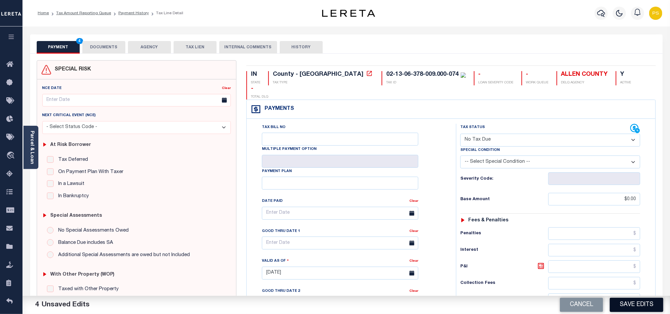
click at [637, 305] on button "Save Edits" at bounding box center [637, 305] width 54 height 14
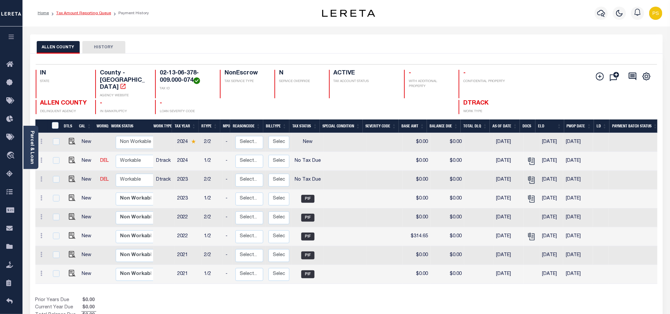
click at [91, 13] on link "Tax Amount Reporting Queue" at bounding box center [83, 13] width 55 height 4
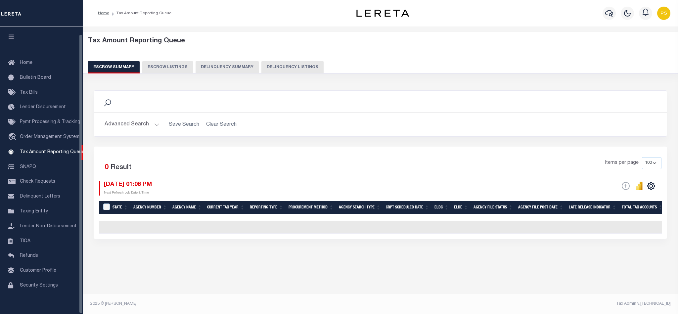
select select "100"
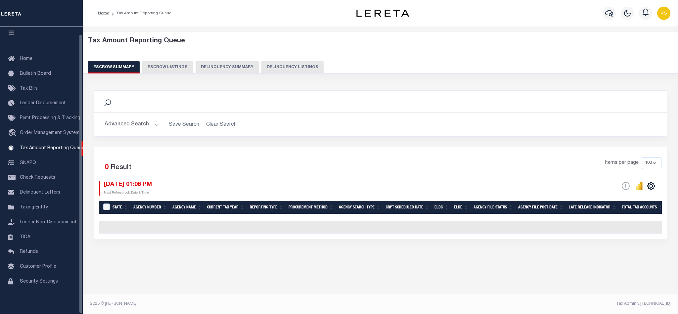
click at [300, 66] on button "Delinquency Listings" at bounding box center [292, 67] width 62 height 13
select select "100"
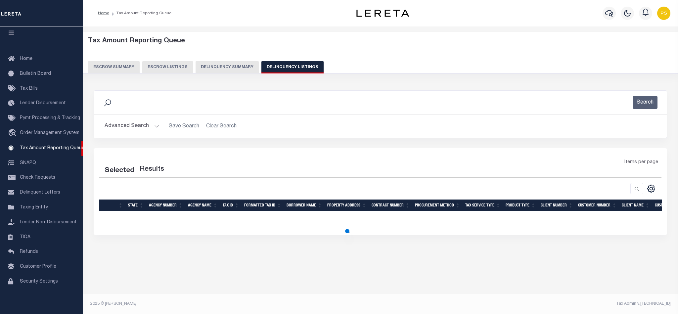
select select "100"
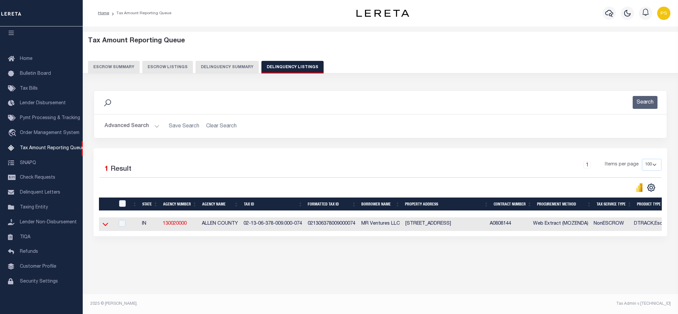
click at [105, 227] on icon at bounding box center [106, 224] width 6 height 7
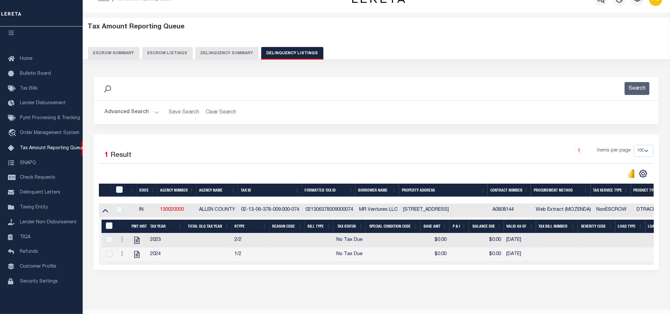
scroll to position [37, 0]
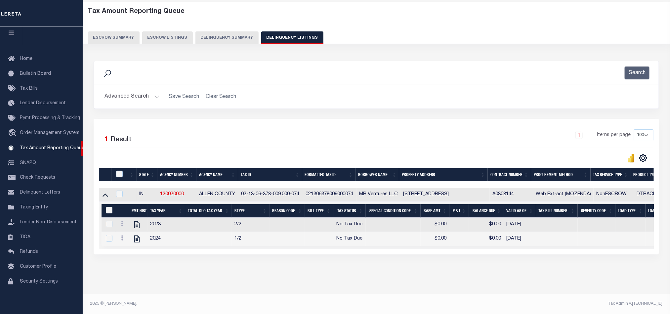
click at [109, 207] on input "&nbsp;" at bounding box center [109, 210] width 7 height 7
checkbox input "true"
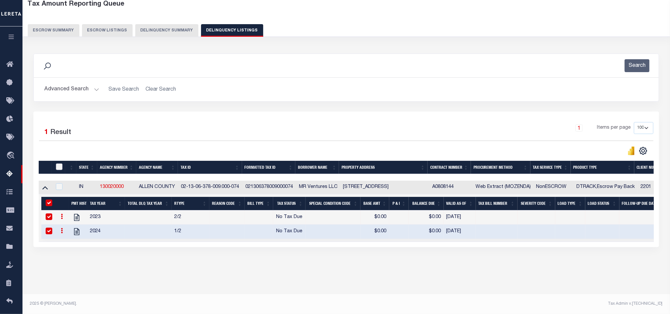
click at [58, 168] on input "checkbox" at bounding box center [59, 166] width 7 height 7
checkbox input "true"
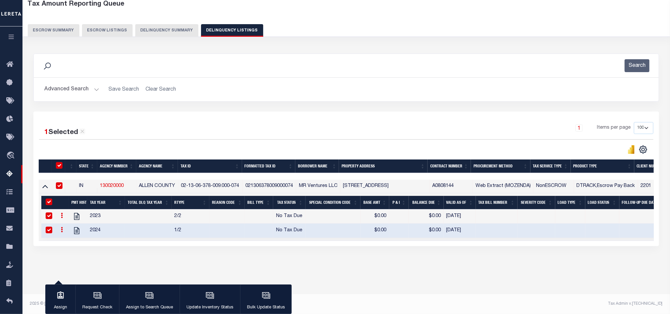
scroll to position [37, 0]
click at [207, 298] on icon "button" at bounding box center [210, 295] width 7 height 5
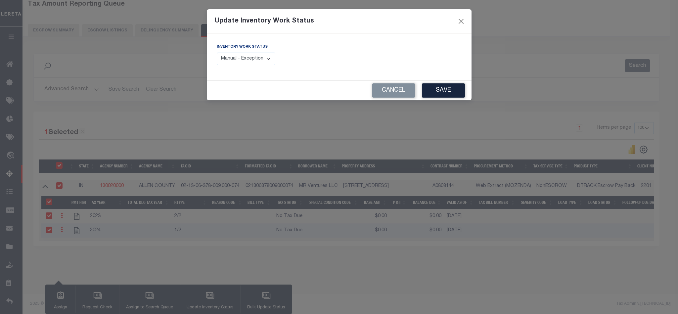
drag, startPoint x: 258, startPoint y: 62, endPoint x: 259, endPoint y: 65, distance: 3.4
click at [258, 62] on select "Manual - Exception Pended - Awaiting Search Late Add Exception Completed" at bounding box center [246, 59] width 59 height 13
select select "4"
click at [217, 53] on select "Manual - Exception Pended - Awaiting Search Late Add Exception Completed" at bounding box center [246, 59] width 59 height 13
click at [455, 96] on button "Save" at bounding box center [443, 90] width 43 height 14
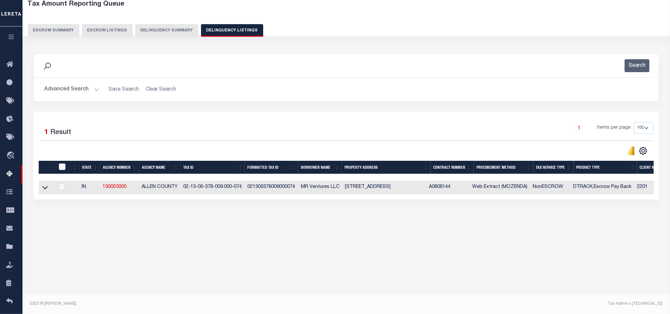
click at [76, 91] on button "Advanced Search" at bounding box center [71, 89] width 55 height 13
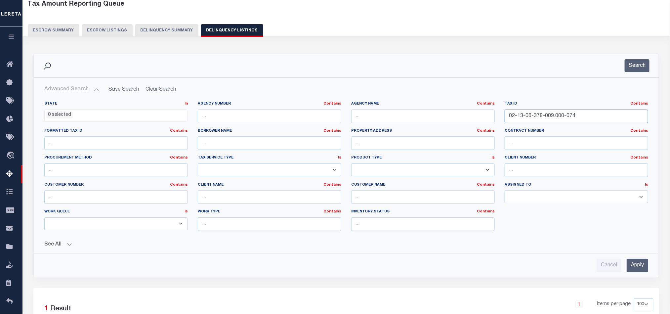
click at [562, 114] on input "02-13-06-378-009.000-074" at bounding box center [577, 116] width 144 height 14
paste input "51"
type input "02-13-06-351-009.000-074"
click at [633, 268] on input "Apply" at bounding box center [638, 266] width 22 height 14
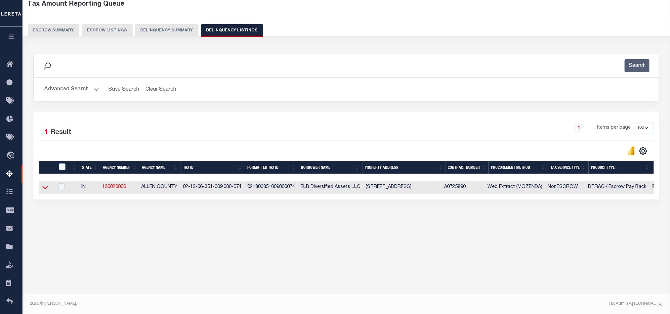
click at [44, 190] on icon at bounding box center [45, 187] width 6 height 3
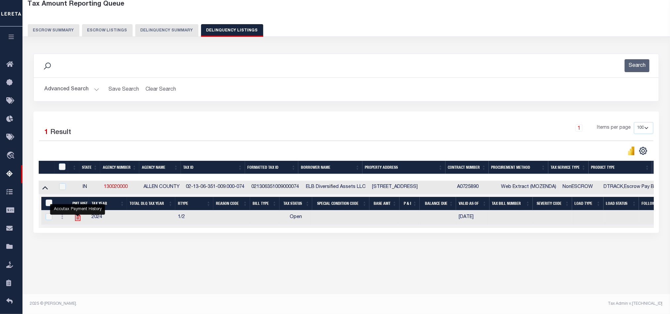
click at [75, 221] on icon "" at bounding box center [77, 217] width 5 height 7
checkbox input "true"
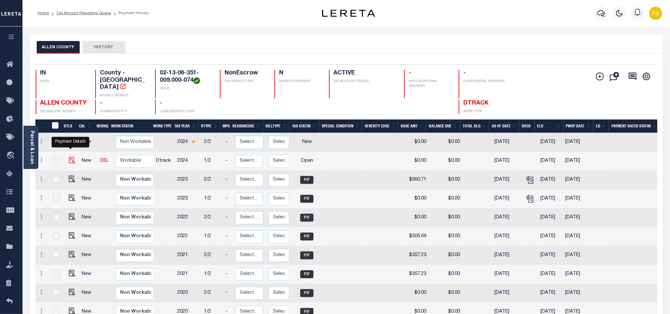
click at [69, 157] on img "" at bounding box center [72, 160] width 7 height 7
checkbox input "true"
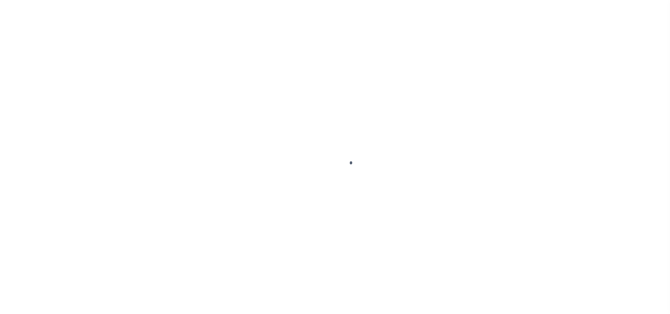
select select "OP2"
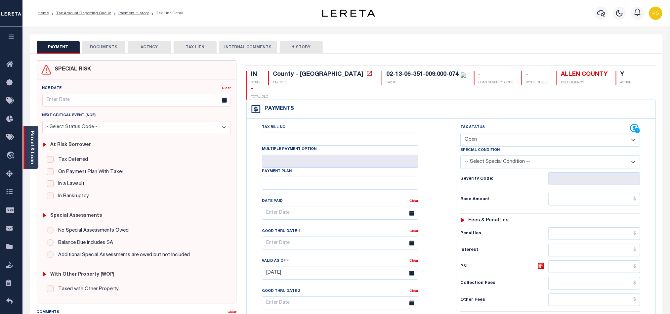
click at [30, 144] on link "Parcel & Loan" at bounding box center [31, 147] width 5 height 33
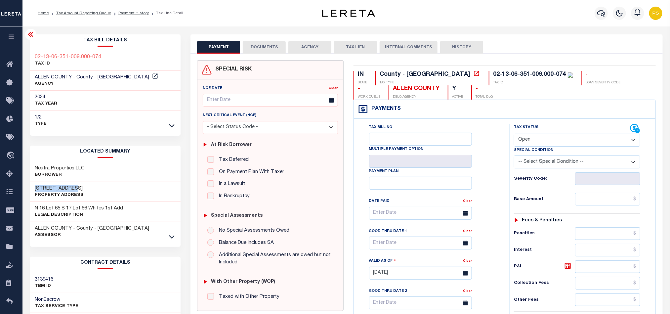
drag, startPoint x: 34, startPoint y: 188, endPoint x: 90, endPoint y: 188, distance: 55.9
click at [90, 188] on div "[STREET_ADDRESS] Property Address" at bounding box center [105, 192] width 151 height 20
copy h3 "[STREET_ADDRESS]"
drag, startPoint x: 33, startPoint y: 167, endPoint x: 104, endPoint y: 172, distance: 71.3
click at [104, 172] on div "Neutra Properties LLC Borrower" at bounding box center [105, 172] width 151 height 20
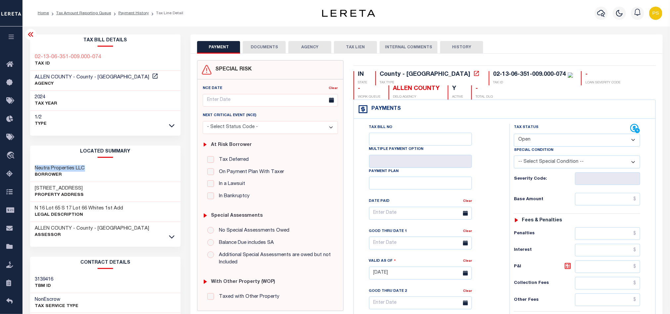
copy h3 "Neutra Properties LLC"
click at [99, 12] on link "Tax Amount Reporting Queue" at bounding box center [83, 13] width 55 height 4
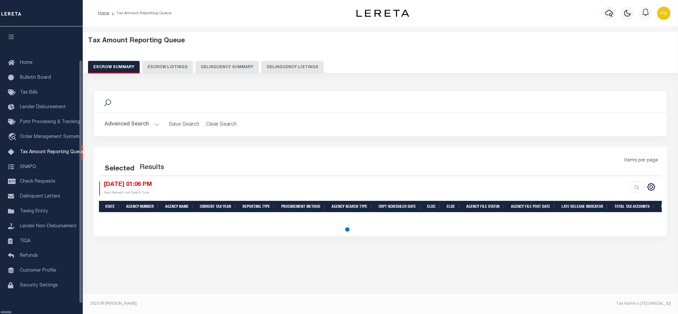
select select "100"
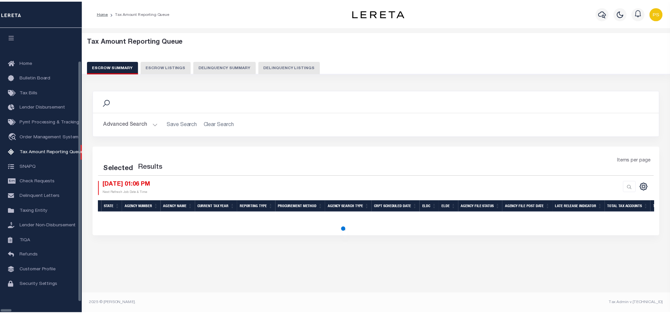
scroll to position [8, 0]
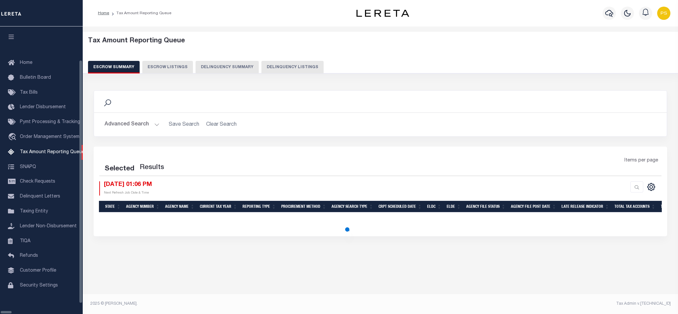
select select "100"
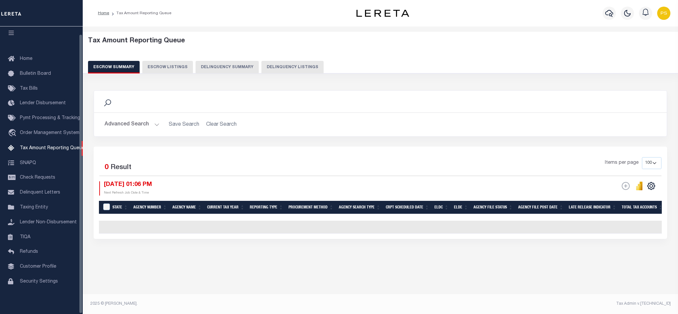
click at [265, 68] on button "Delinquency Listings" at bounding box center [292, 67] width 62 height 13
select select "100"
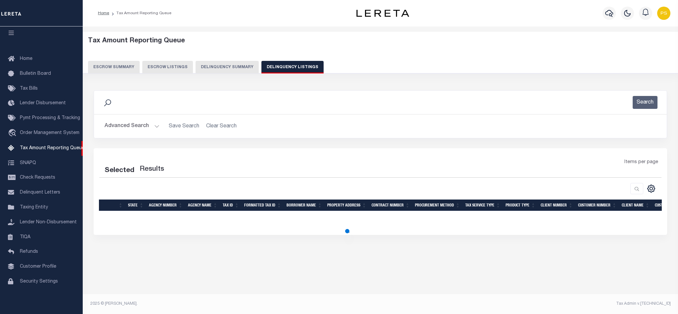
select select "100"
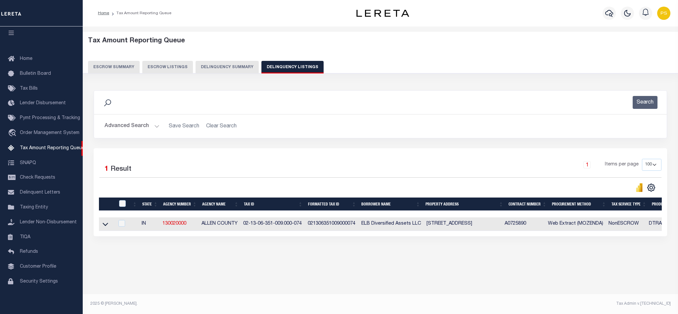
click at [123, 126] on button "Advanced Search" at bounding box center [132, 126] width 55 height 13
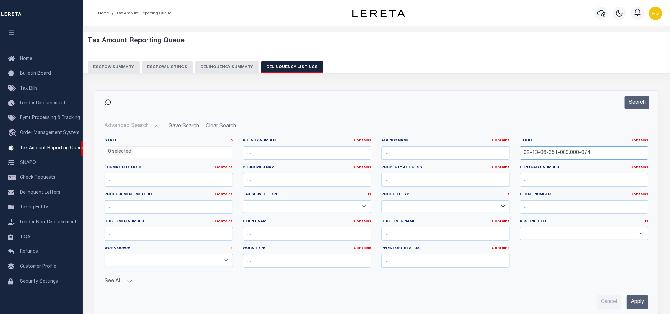
click at [550, 151] on input "02-13-06-351-009.000-074" at bounding box center [584, 153] width 129 height 14
paste input "2-24-259-036"
type input "02-12-24-259-036.000-074"
click at [636, 304] on input "Apply" at bounding box center [638, 302] width 22 height 14
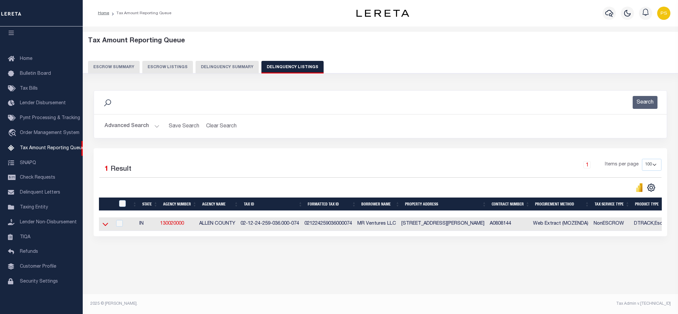
click at [106, 226] on icon at bounding box center [106, 224] width 6 height 3
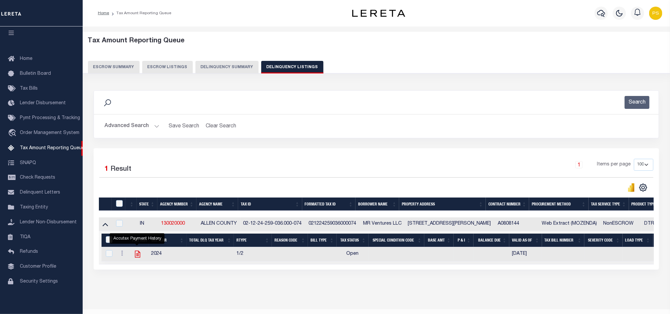
click at [137, 256] on icon "" at bounding box center [137, 254] width 9 height 9
checkbox input "true"
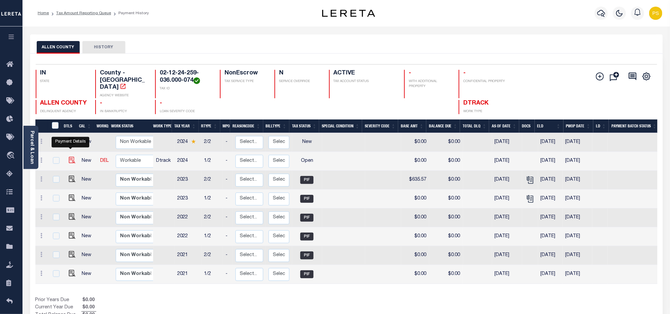
click at [69, 157] on img "" at bounding box center [72, 160] width 7 height 7
checkbox input "true"
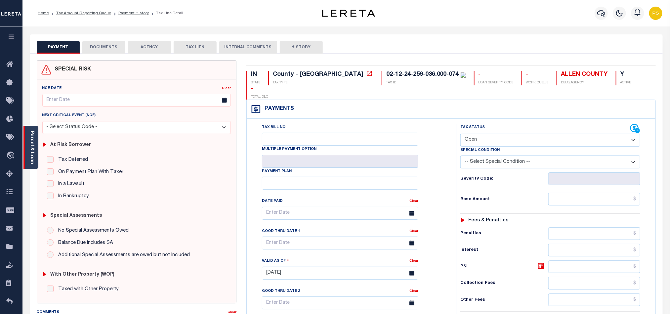
click at [32, 146] on link "Parcel & Loan" at bounding box center [31, 147] width 5 height 33
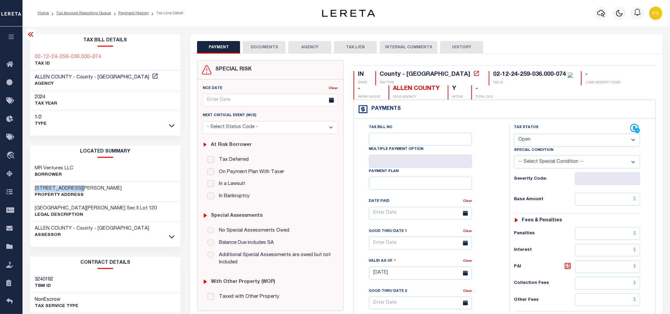
drag, startPoint x: 33, startPoint y: 185, endPoint x: 84, endPoint y: 189, distance: 51.4
click at [84, 189] on div "1225 E Pettit Ave Property Address" at bounding box center [105, 192] width 151 height 20
copy h3 "[STREET_ADDRESS][PERSON_NAME]"
click at [557, 137] on select "- Select Status Code - Open Due/Unpaid Paid Incomplete No Tax Due Internal Refu…" at bounding box center [577, 140] width 126 height 13
select select "NTX"
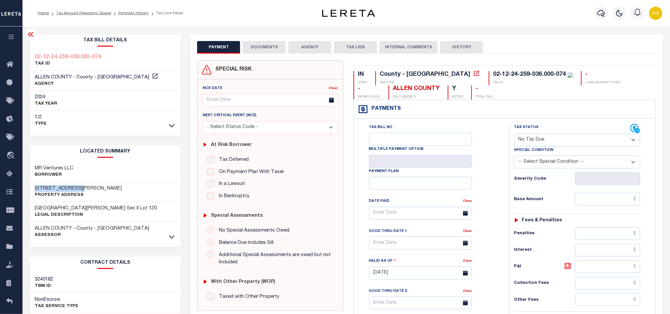
click at [514, 134] on select "- Select Status Code - Open Due/Unpaid Paid Incomplete No Tax Due Internal Refu…" at bounding box center [577, 140] width 126 height 13
type input "[DATE]"
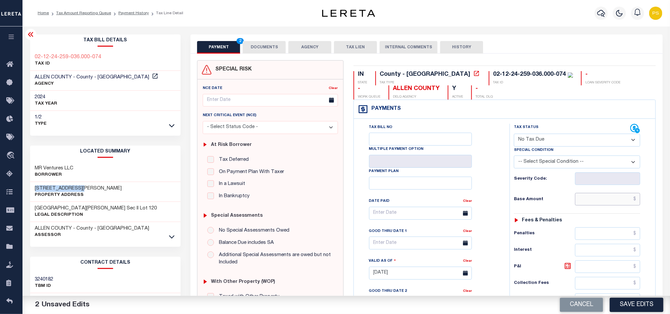
click at [633, 202] on input "text" at bounding box center [607, 199] width 65 height 13
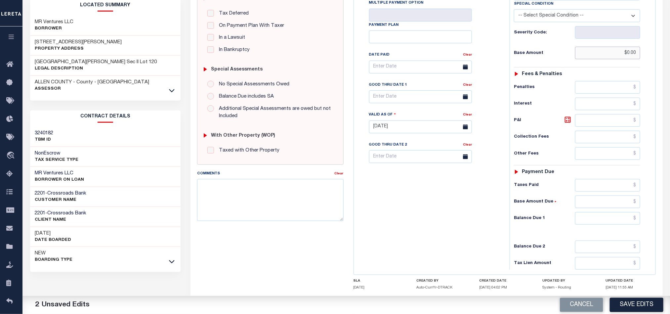
scroll to position [149, 0]
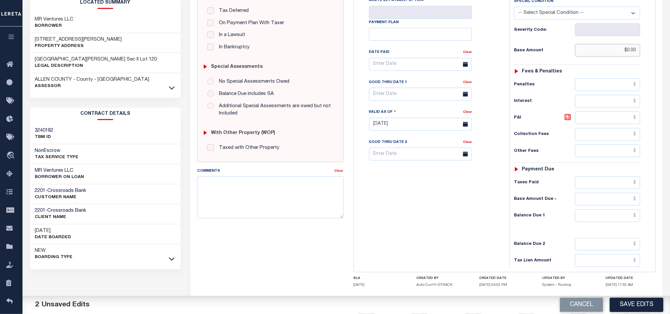
type input "$0.00"
click at [600, 218] on input "text" at bounding box center [607, 215] width 65 height 13
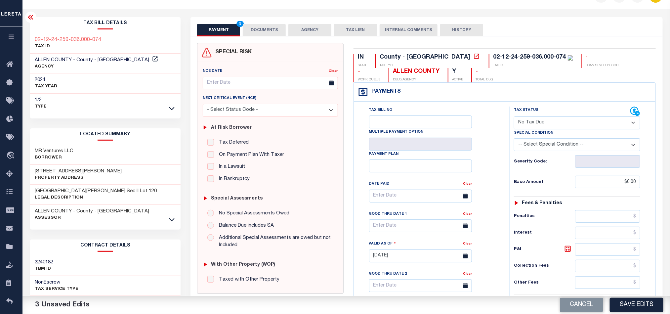
scroll to position [0, 0]
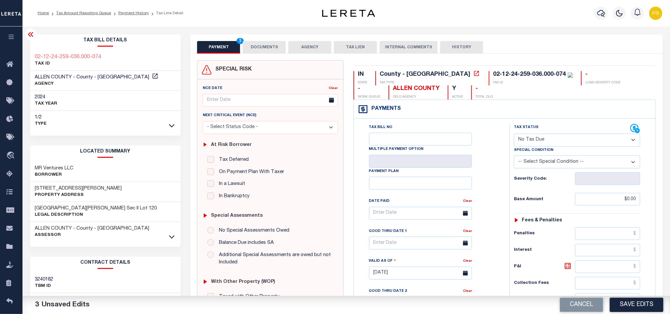
type input "$0.00"
click at [260, 47] on button "DOCUMENTS" at bounding box center [264, 47] width 43 height 13
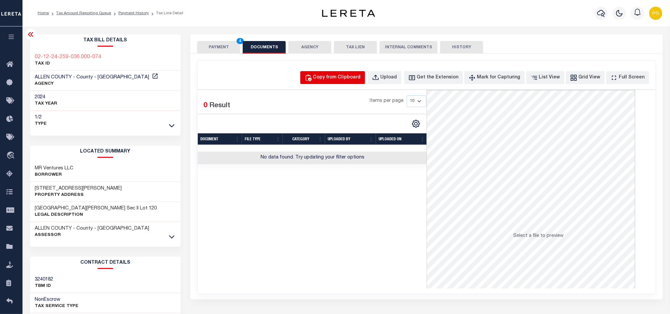
click at [365, 82] on button "Copy from Clipboard" at bounding box center [332, 77] width 65 height 13
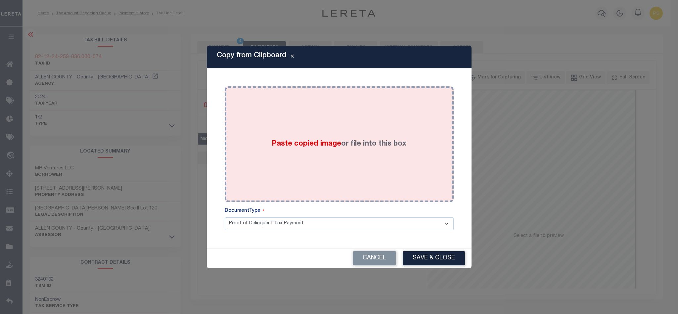
click at [379, 140] on label "Paste copied image or file into this box" at bounding box center [339, 144] width 135 height 11
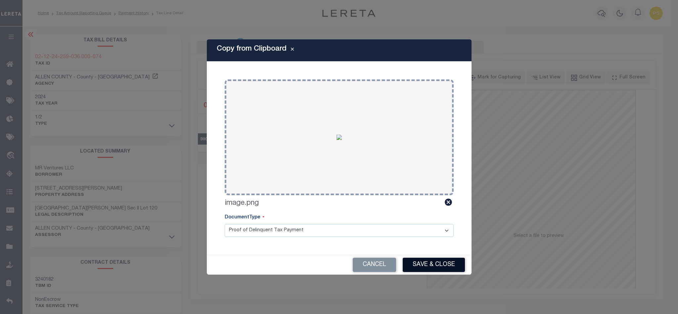
click at [446, 265] on button "Save & Close" at bounding box center [434, 265] width 62 height 14
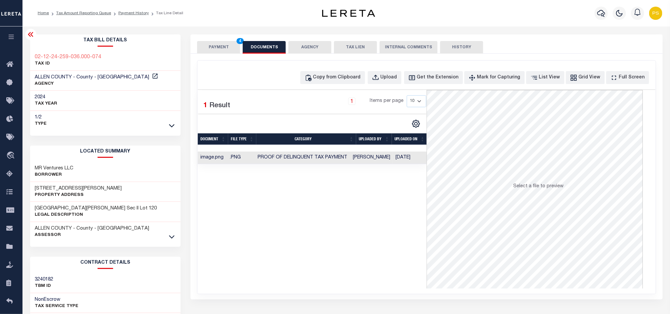
click at [217, 49] on button "PAYMENT 4" at bounding box center [218, 47] width 43 height 13
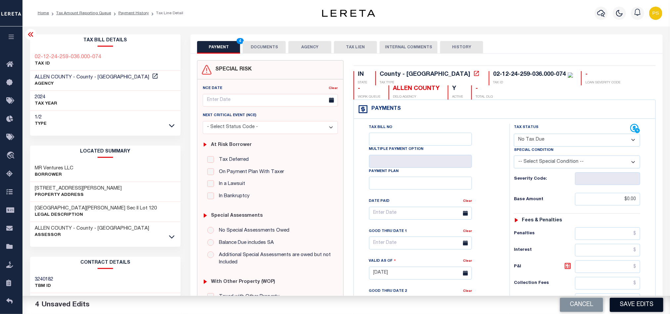
click at [632, 307] on button "Save Edits" at bounding box center [637, 305] width 54 height 14
checkbox input "false"
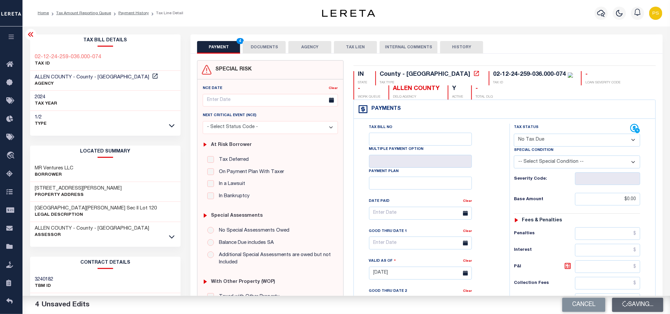
type input "$0"
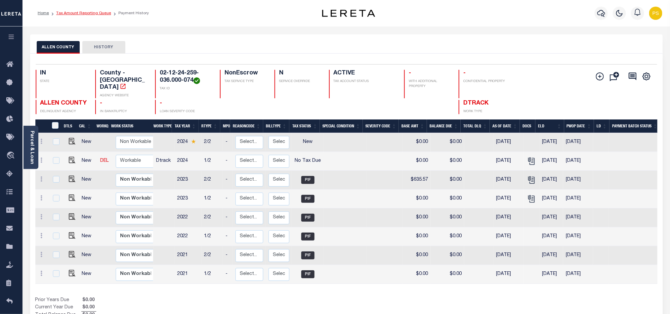
click at [94, 15] on link "Tax Amount Reporting Queue" at bounding box center [83, 13] width 55 height 4
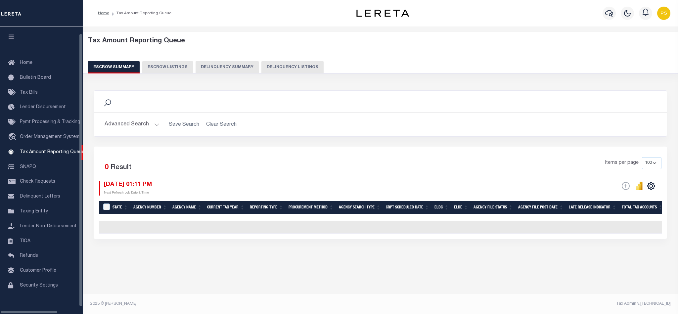
select select "100"
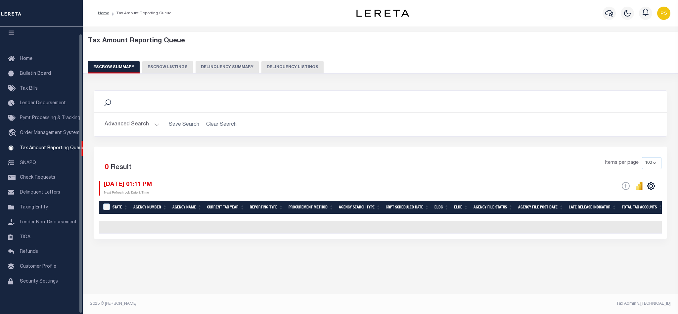
scroll to position [7, 0]
click at [300, 68] on button "Delinquency Listings" at bounding box center [292, 67] width 62 height 13
select select "100"
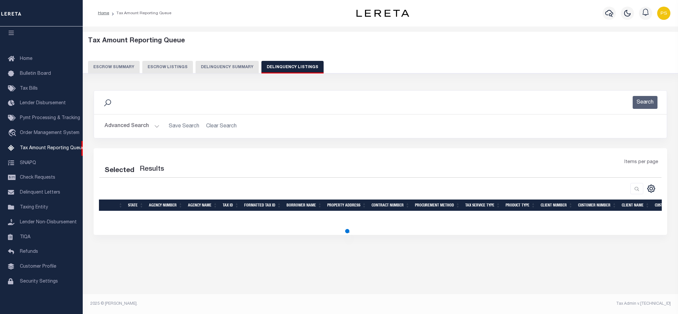
select select "100"
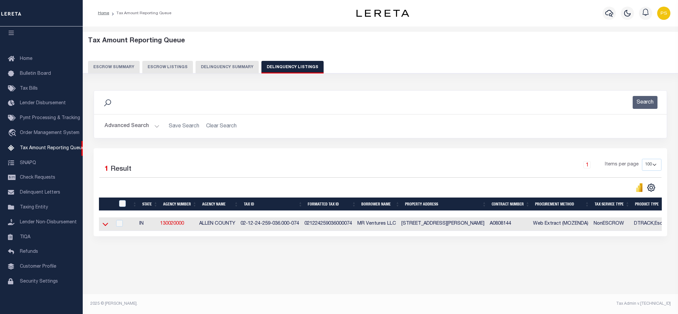
click at [104, 227] on icon at bounding box center [106, 224] width 6 height 7
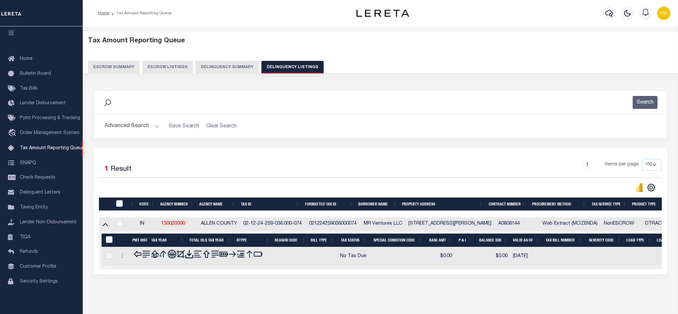
scroll to position [23, 0]
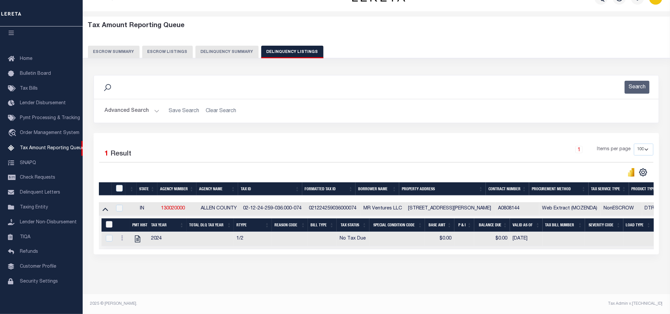
click at [109, 221] on input "&nbsp;" at bounding box center [109, 224] width 7 height 7
checkbox input "true"
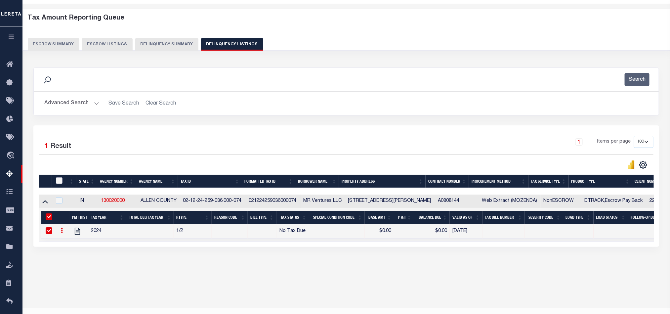
click at [59, 184] on input "checkbox" at bounding box center [59, 180] width 7 height 7
checkbox input "true"
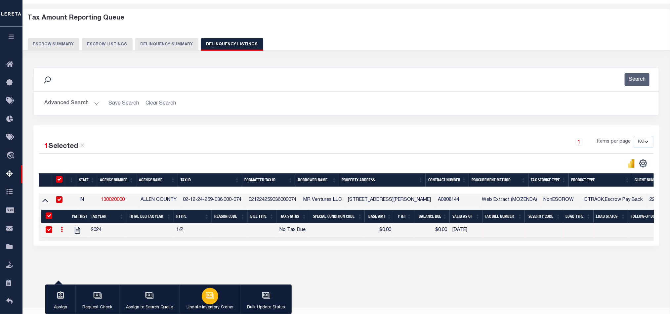
click at [216, 298] on div "button" at bounding box center [210, 296] width 17 height 17
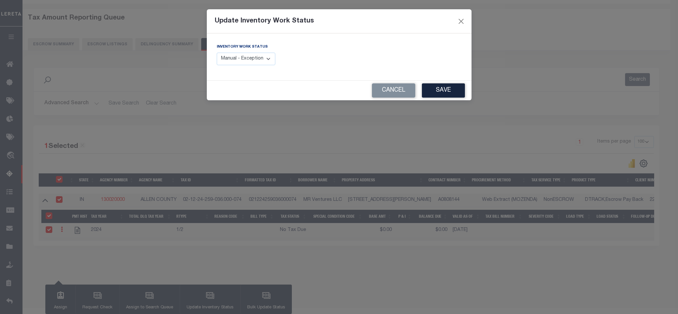
click at [257, 62] on select "Manual - Exception Pended - Awaiting Search Late Add Exception Completed" at bounding box center [246, 59] width 59 height 13
select select "4"
click at [217, 53] on select "Manual - Exception Pended - Awaiting Search Late Add Exception Completed" at bounding box center [246, 59] width 59 height 13
click at [437, 92] on button "Save" at bounding box center [443, 90] width 43 height 14
